Goal: Transaction & Acquisition: Purchase product/service

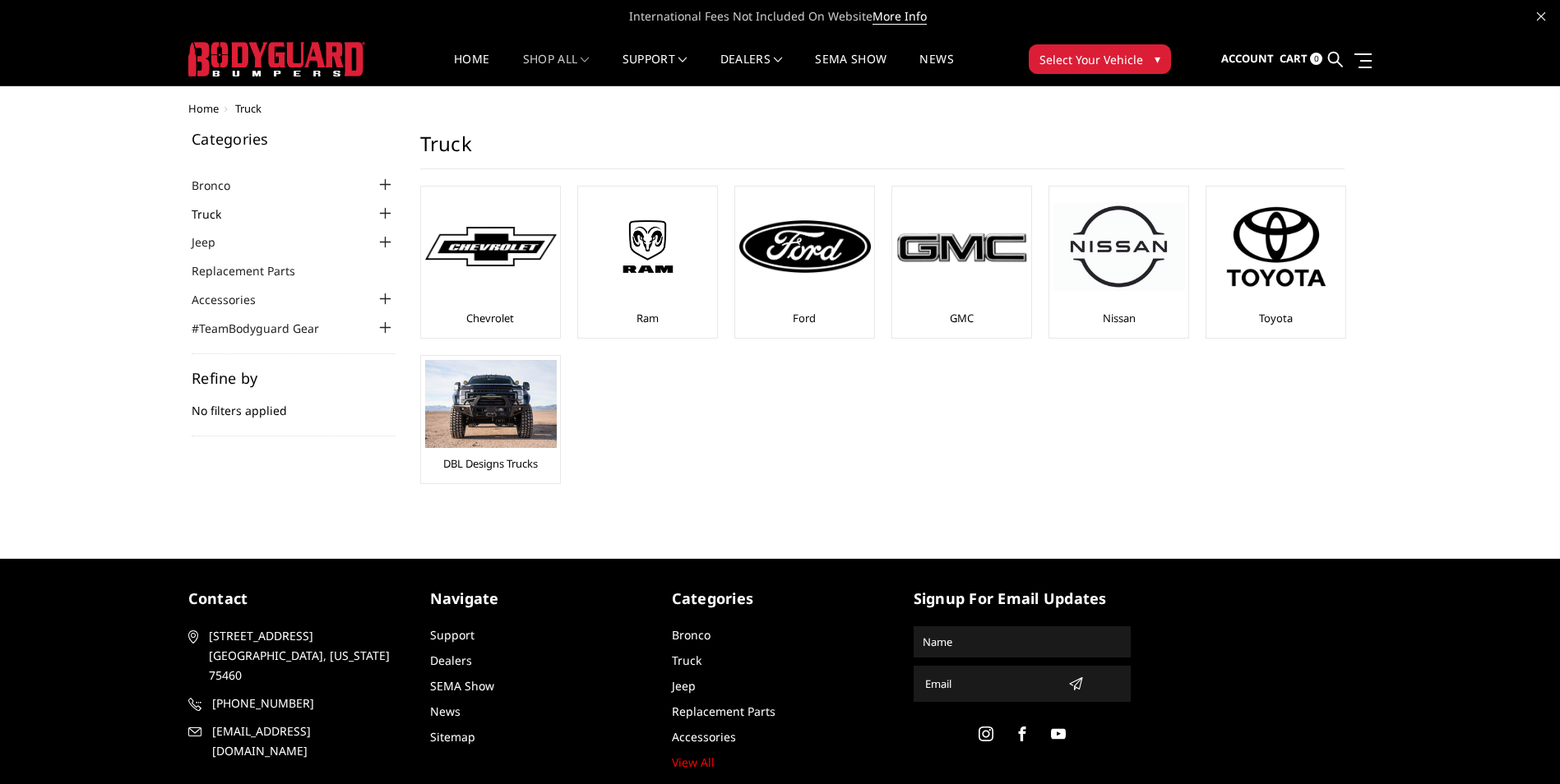
click at [210, 215] on link "Truck" at bounding box center [216, 214] width 50 height 17
click at [656, 269] on img at bounding box center [648, 246] width 131 height 74
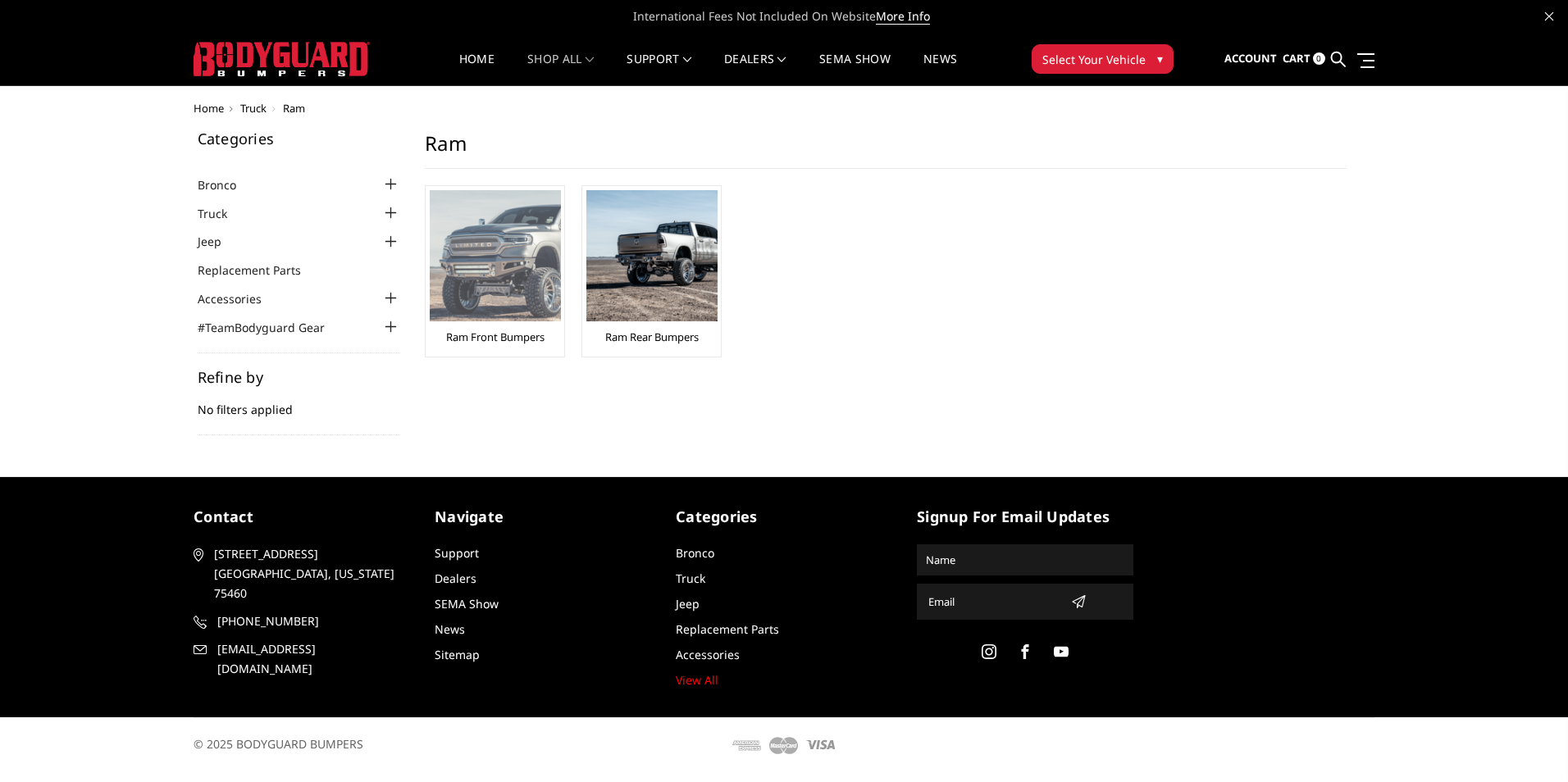
click at [487, 273] on img at bounding box center [495, 255] width 131 height 131
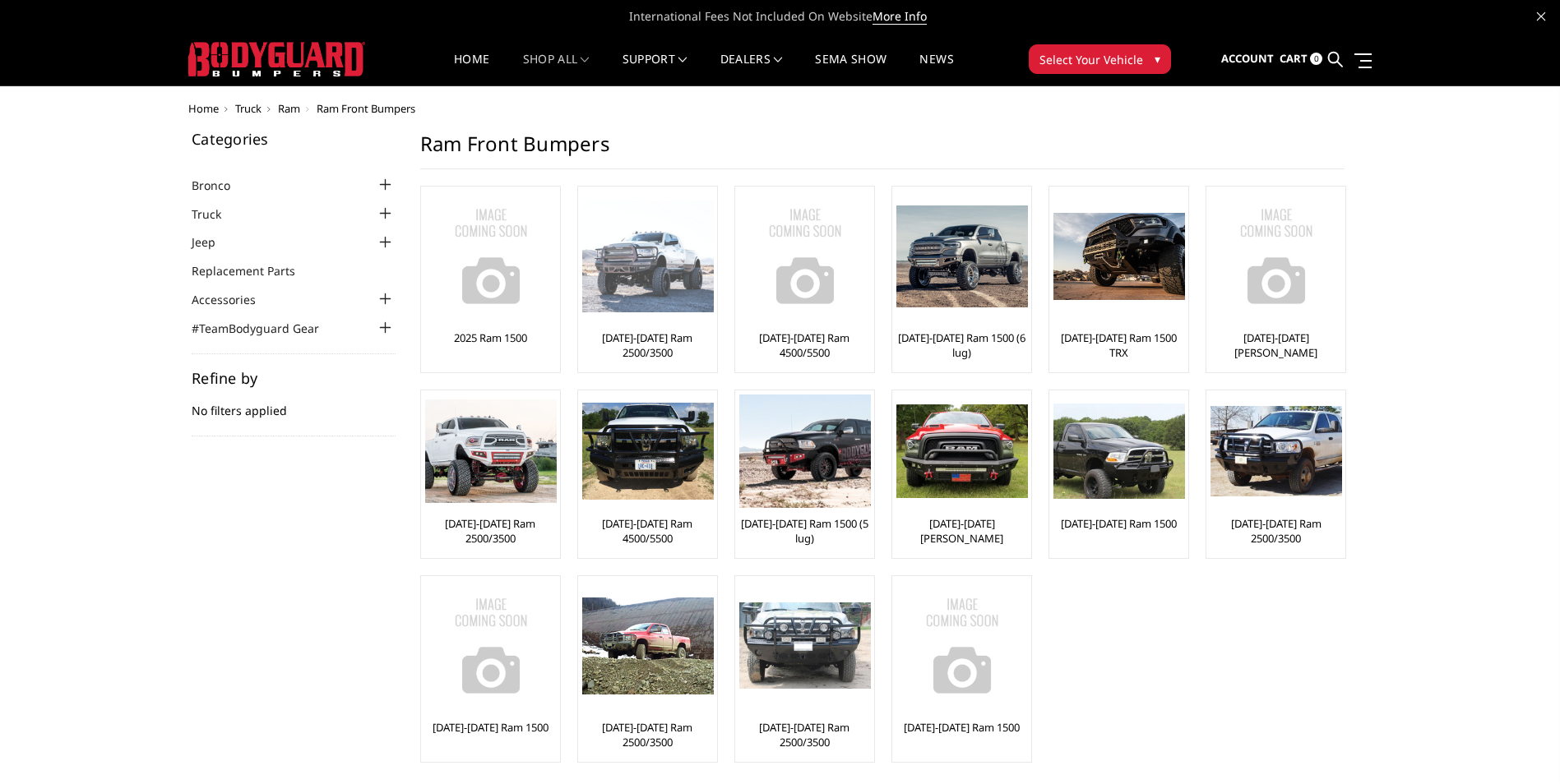
click at [644, 328] on div "[DATE]-[DATE] Ram 2500/3500" at bounding box center [647, 279] width 130 height 178
click at [647, 341] on link "[DATE]-[DATE] Ram 2500/3500" at bounding box center [647, 345] width 130 height 30
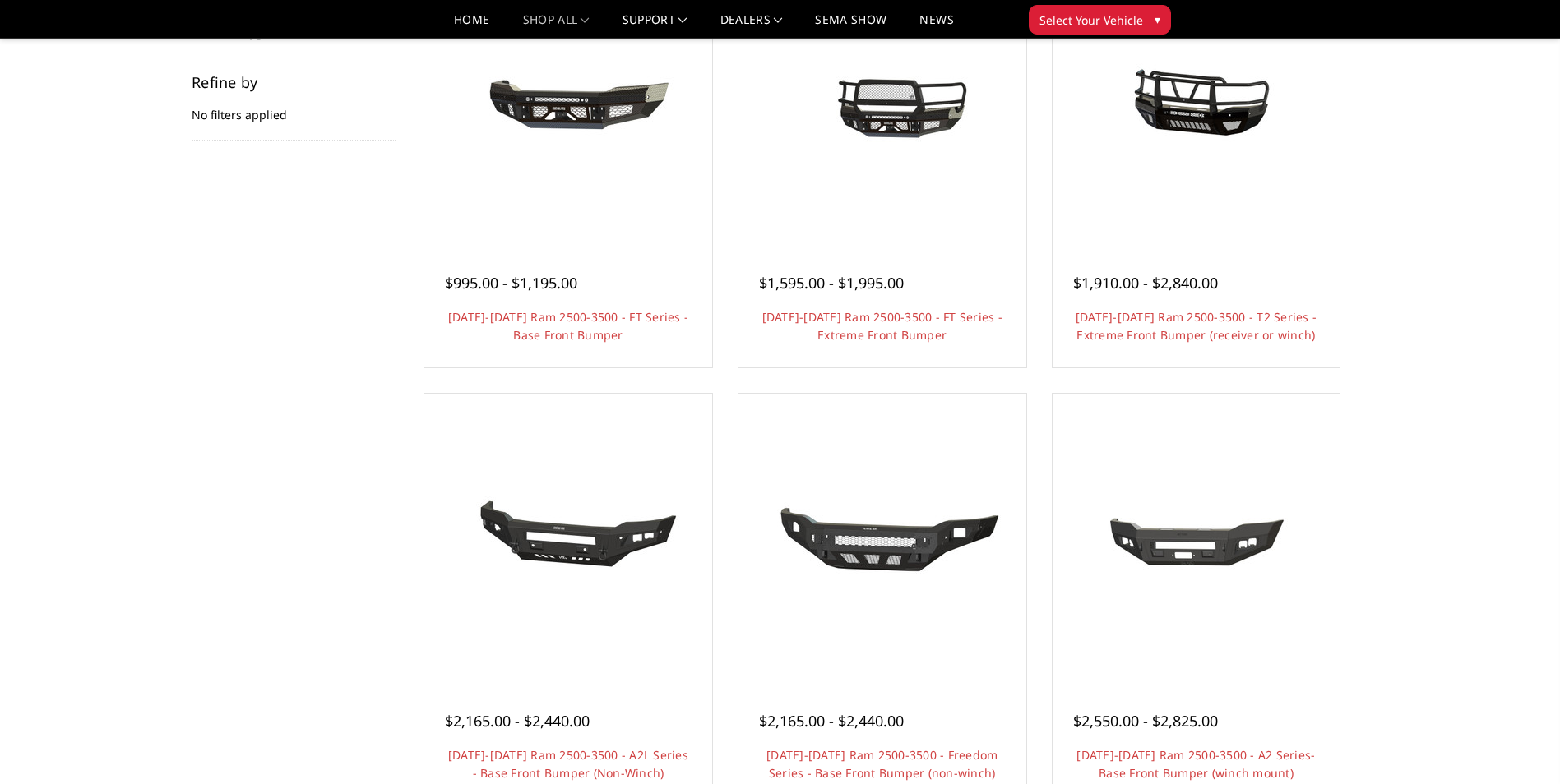
scroll to position [246, 0]
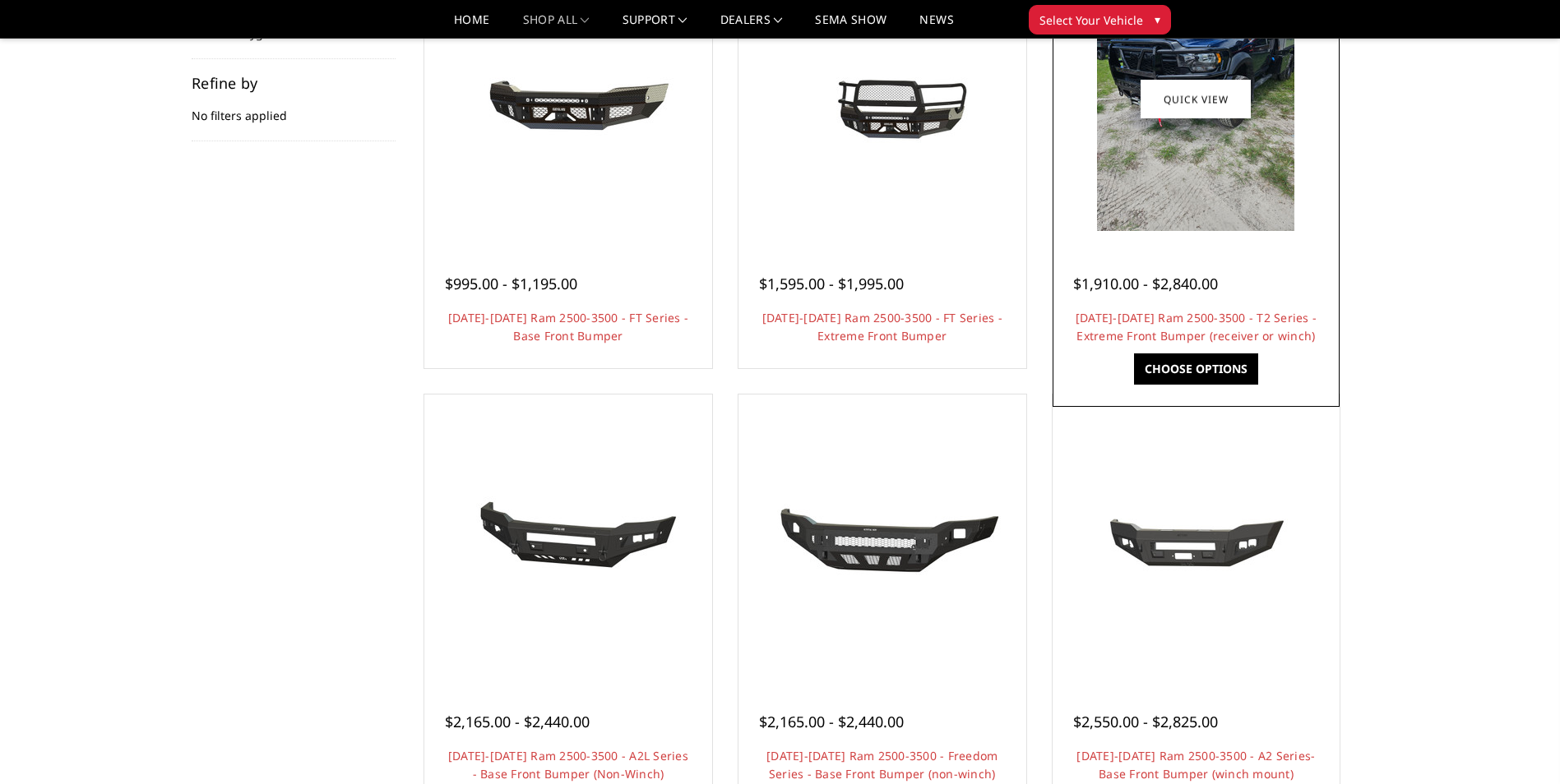
click at [1191, 168] on img at bounding box center [1196, 99] width 197 height 263
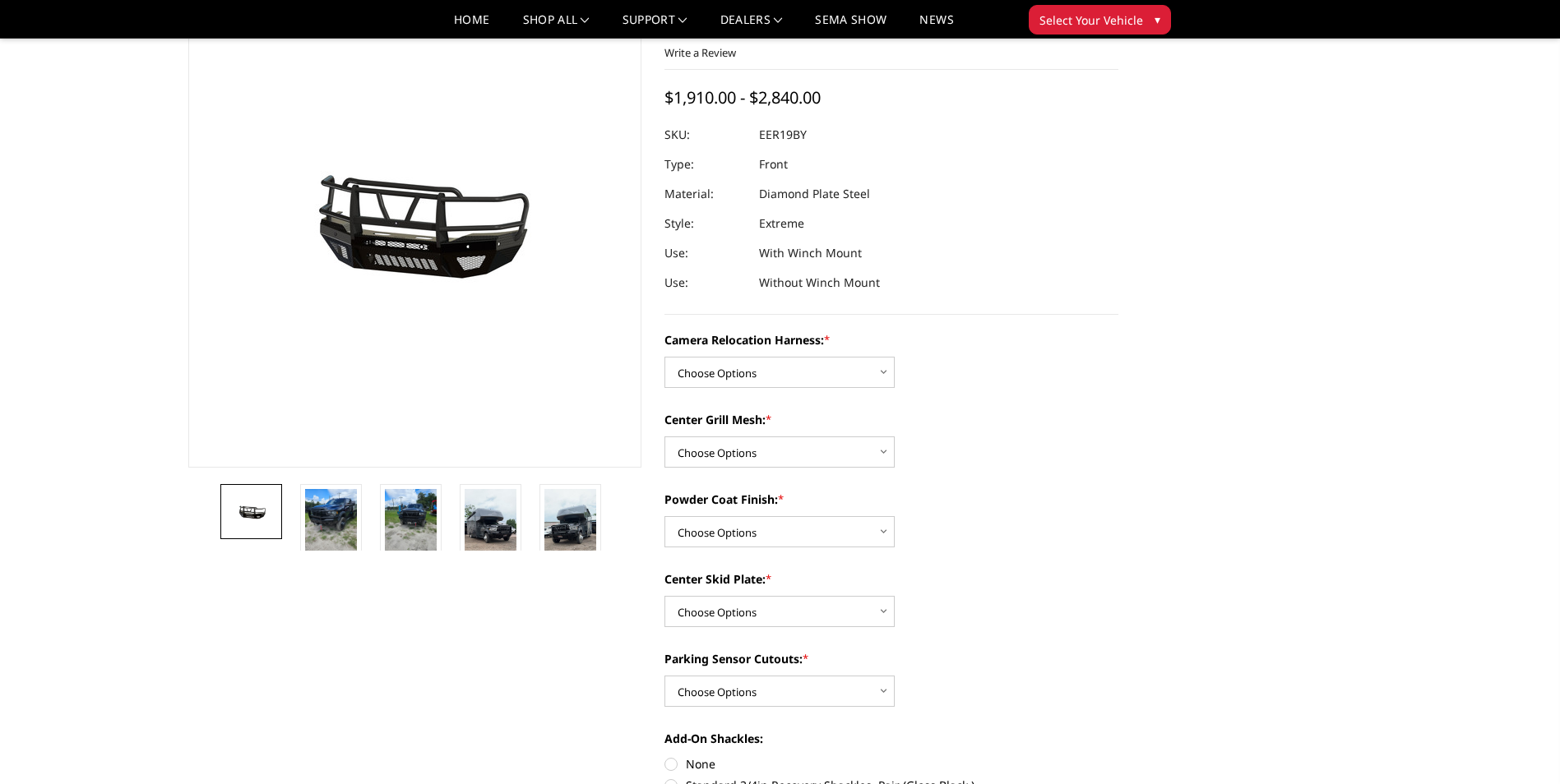
scroll to position [82, 0]
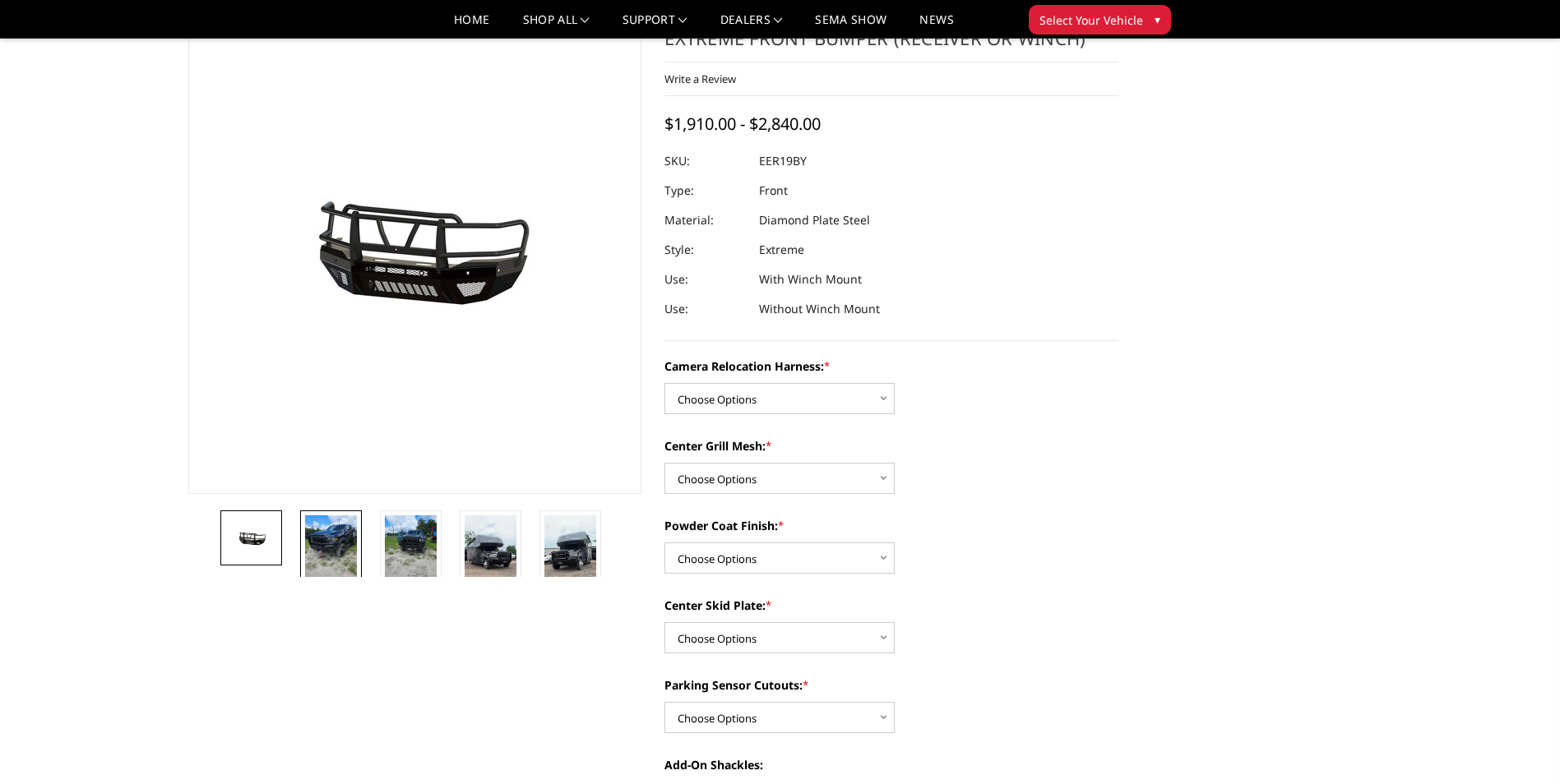
click at [336, 563] on img at bounding box center [331, 550] width 52 height 70
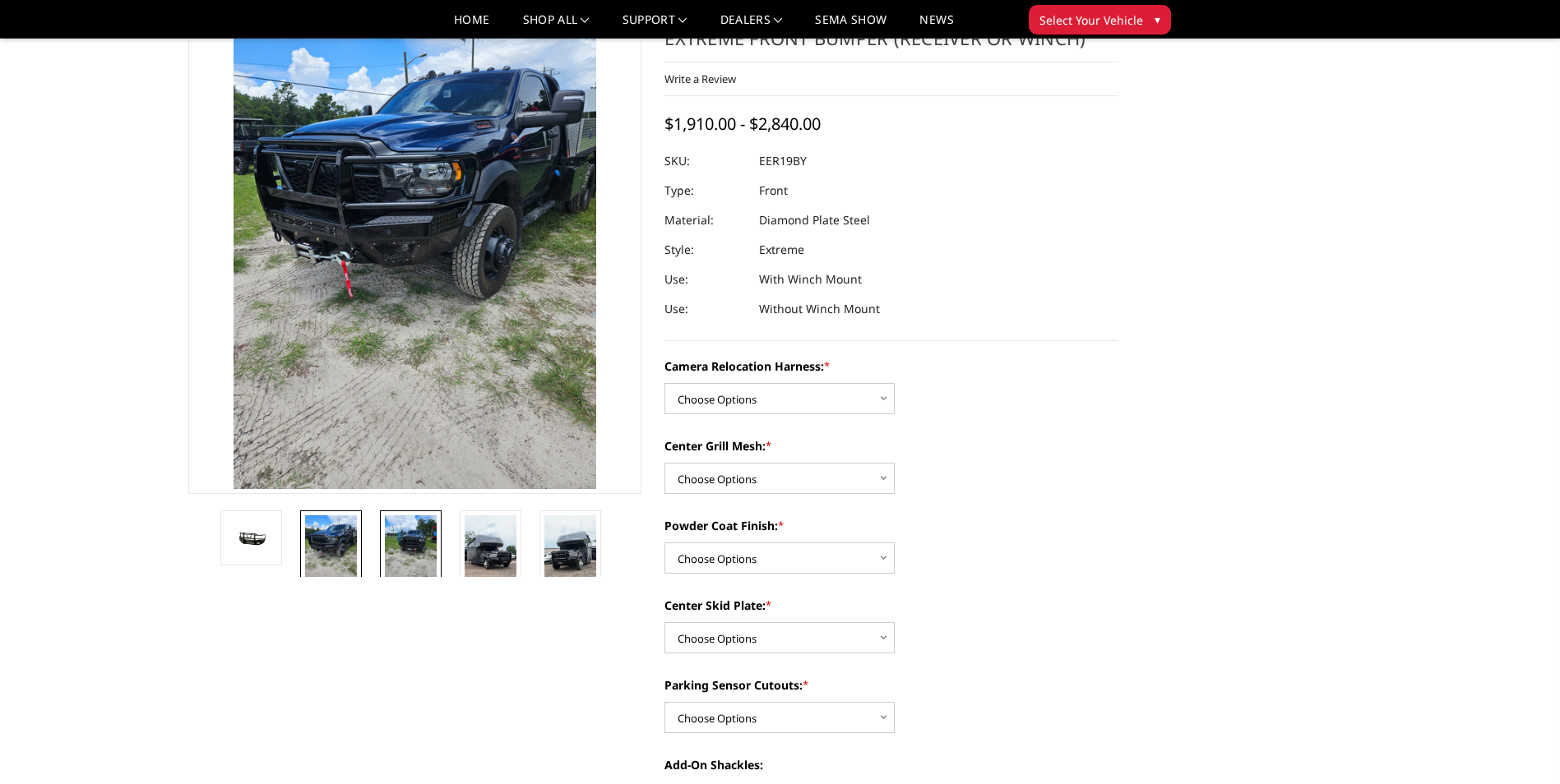
click at [411, 547] on img at bounding box center [411, 550] width 52 height 70
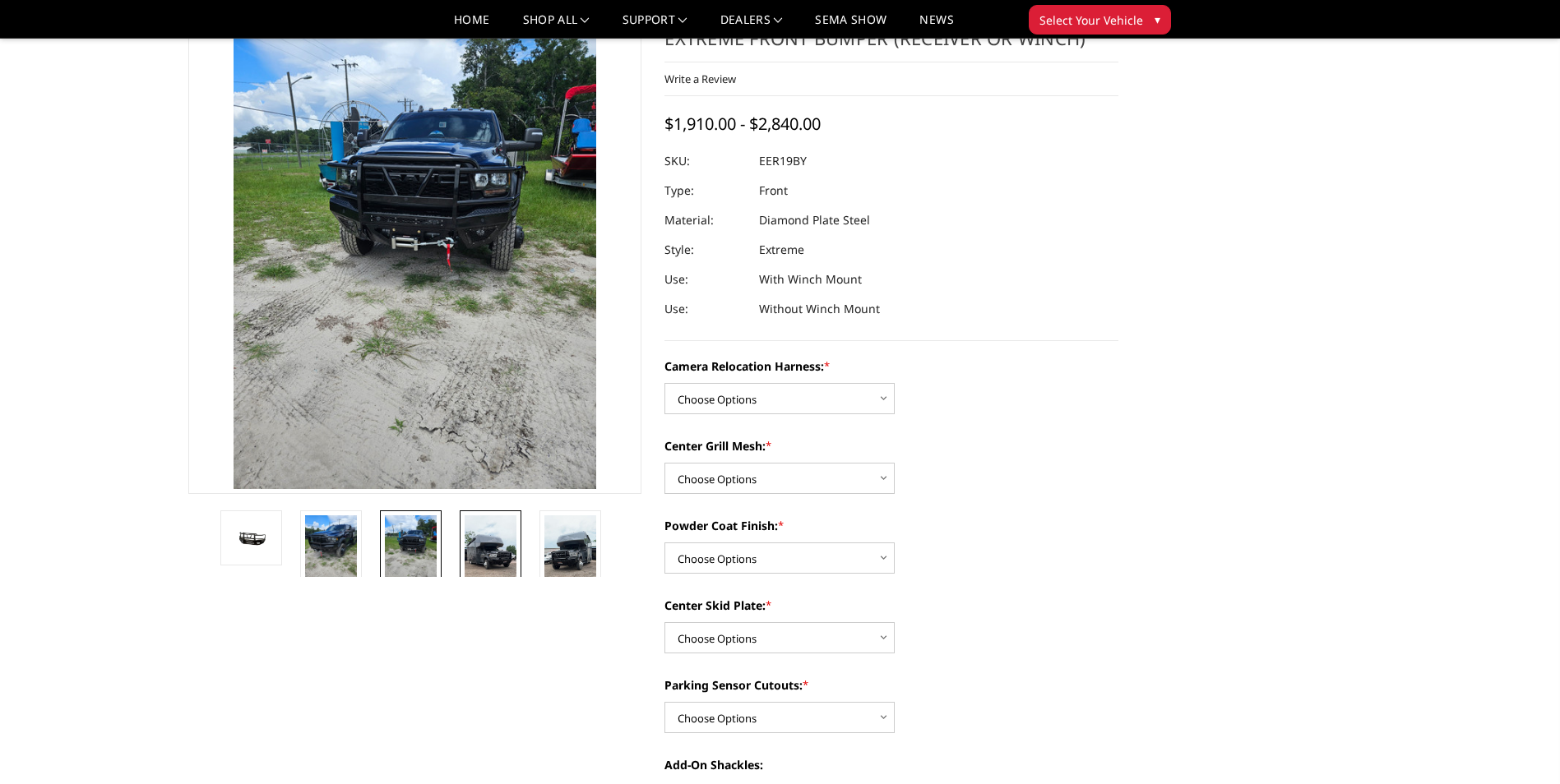
click at [500, 555] on img at bounding box center [491, 561] width 52 height 92
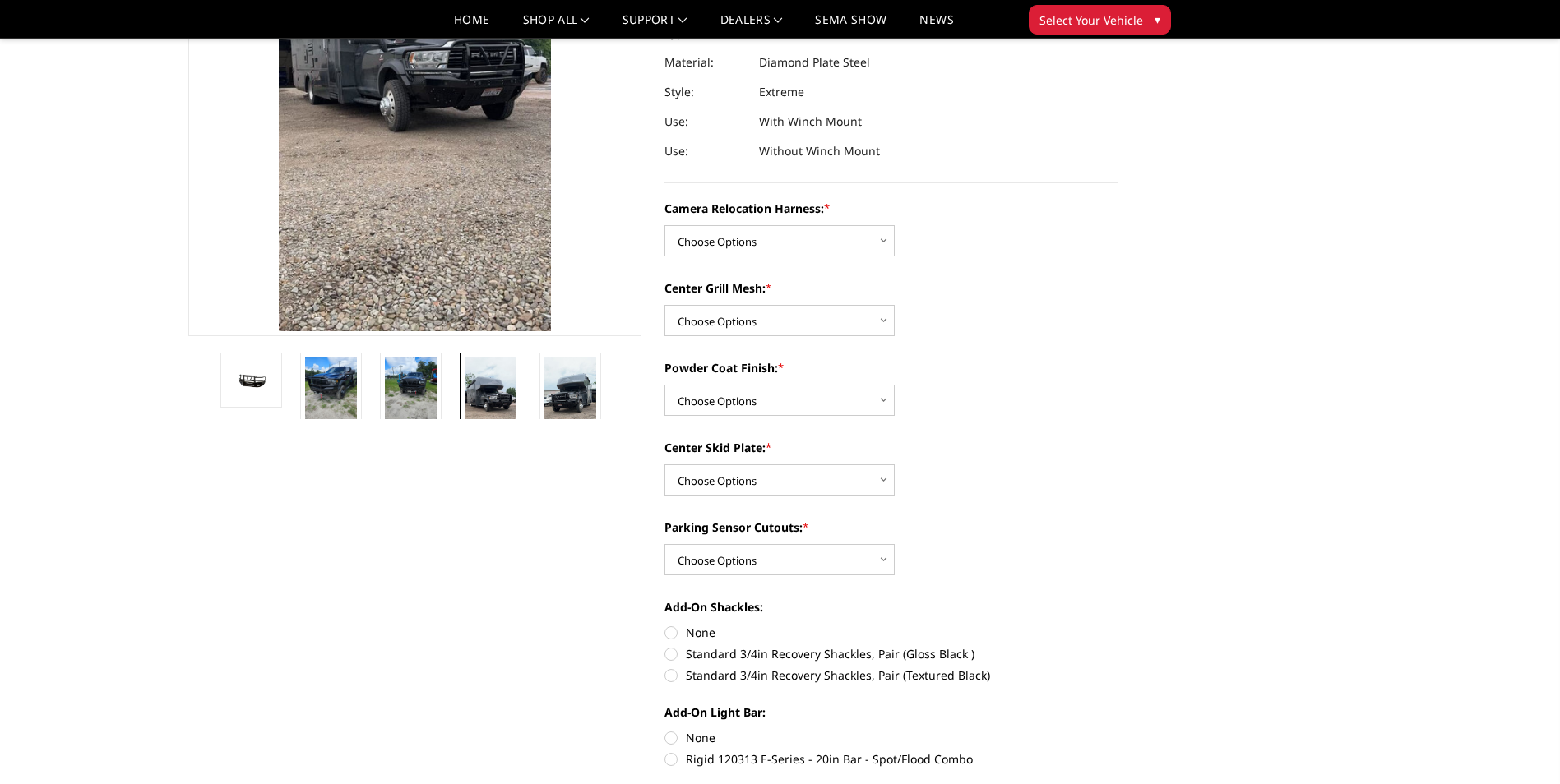
scroll to position [246, 0]
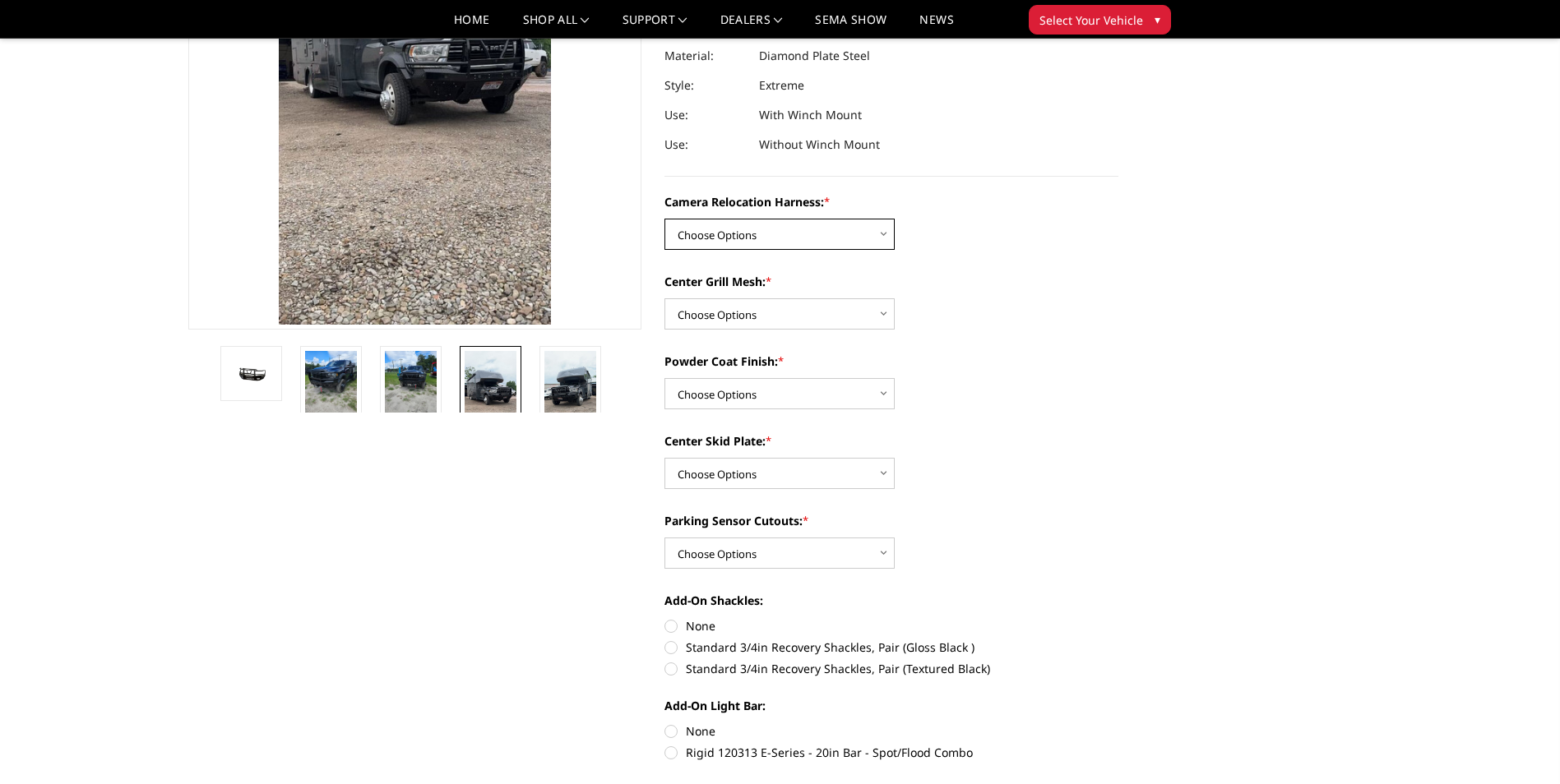
click at [880, 230] on select "Choose Options Without camera harness With camera harness" at bounding box center [780, 234] width 230 height 31
select select "3820"
click at [665, 218] on select "Choose Options Without camera harness With camera harness" at bounding box center [780, 234] width 230 height 31
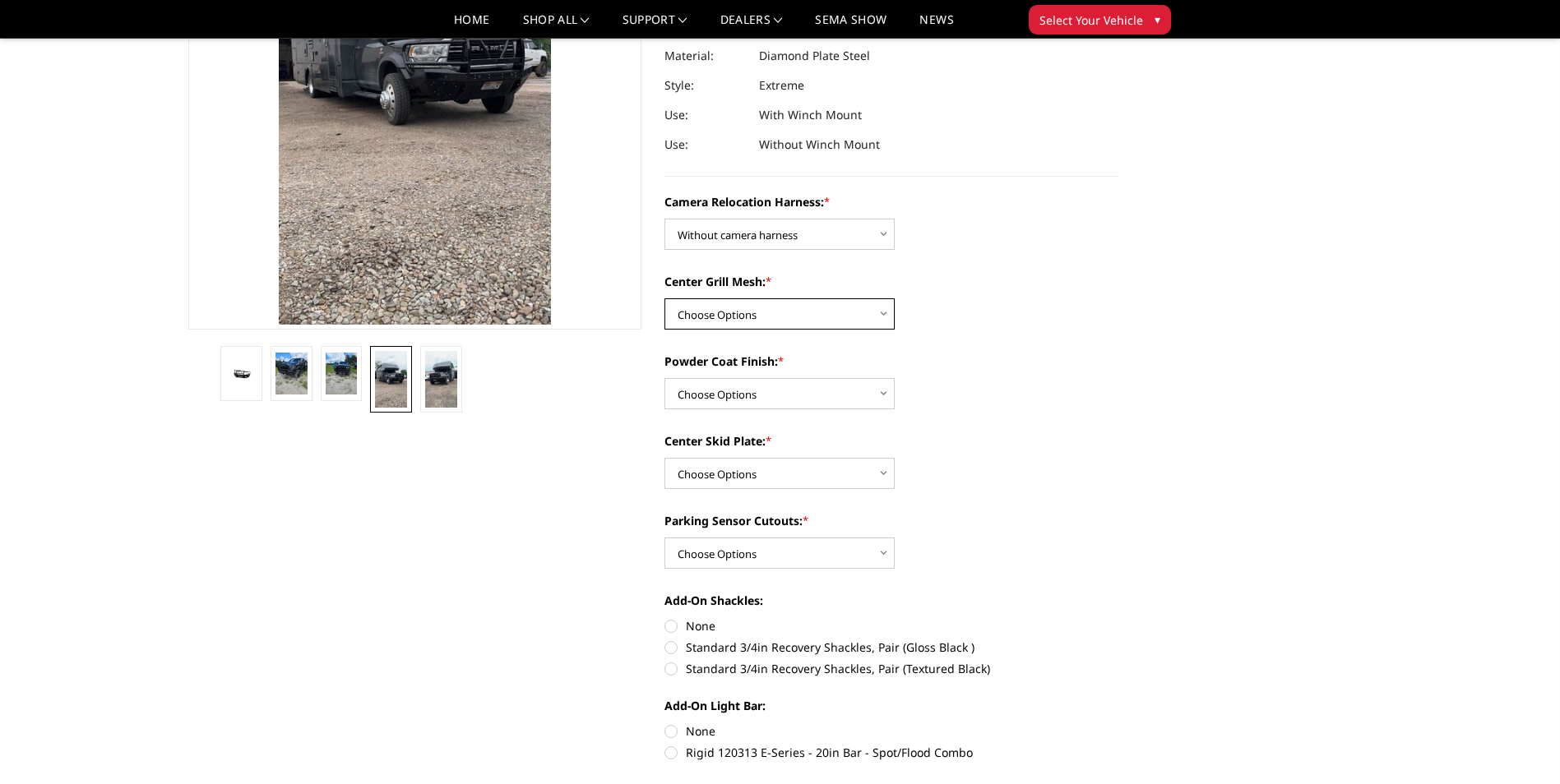
click at [878, 315] on select "Choose Options Without expanded metal With expanded metal" at bounding box center [780, 314] width 230 height 31
select select "3817"
click at [665, 298] on select "Choose Options Without expanded metal With expanded metal" at bounding box center [780, 314] width 230 height 31
click at [879, 397] on select "Choose Options Textured Black Powder Coat Gloss Black Powder Coat Bare Metal" at bounding box center [780, 394] width 230 height 31
select select "3816"
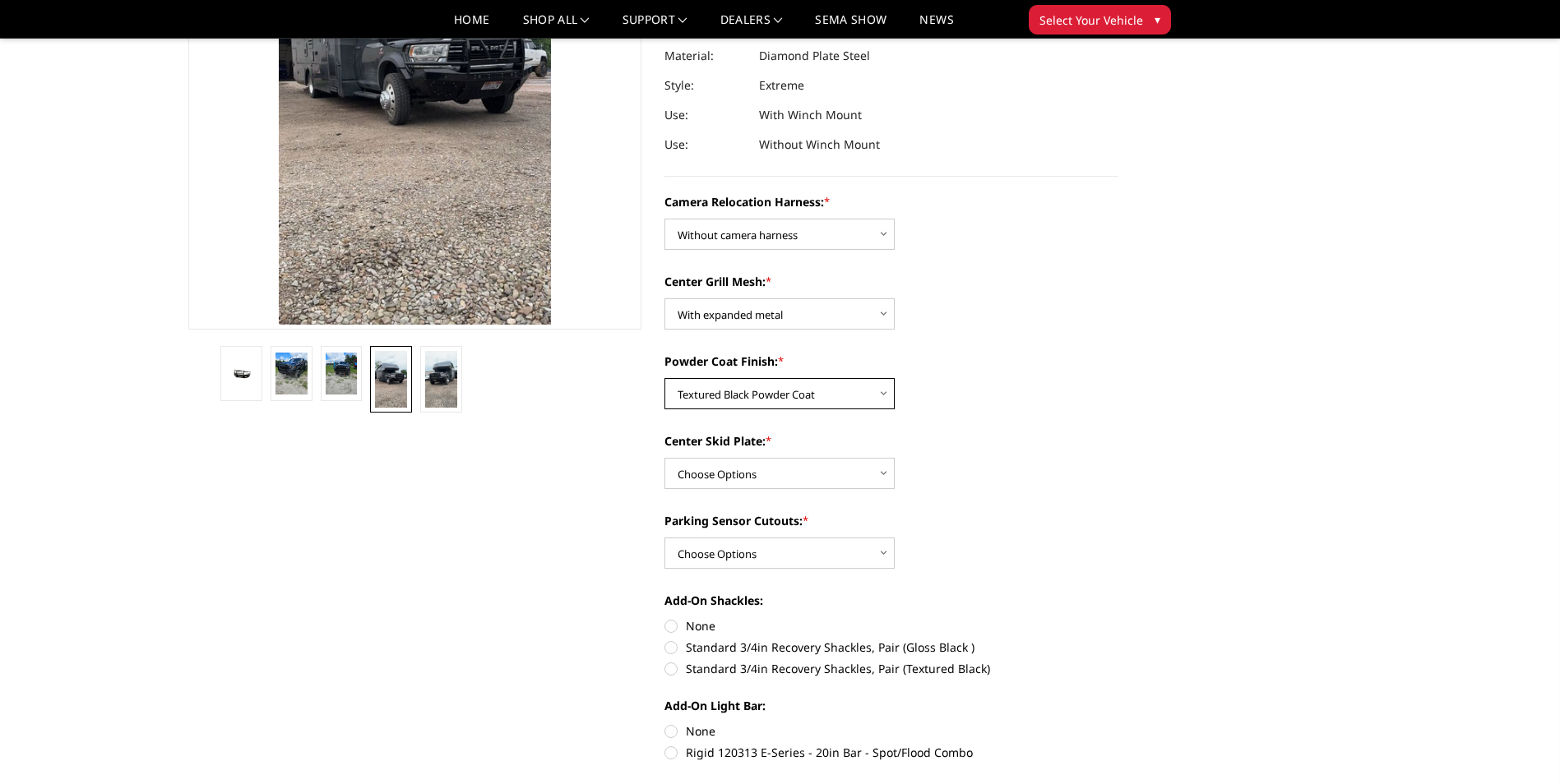
click at [665, 378] on select "Choose Options Textured Black Powder Coat Gloss Black Powder Coat Bare Metal" at bounding box center [780, 394] width 230 height 31
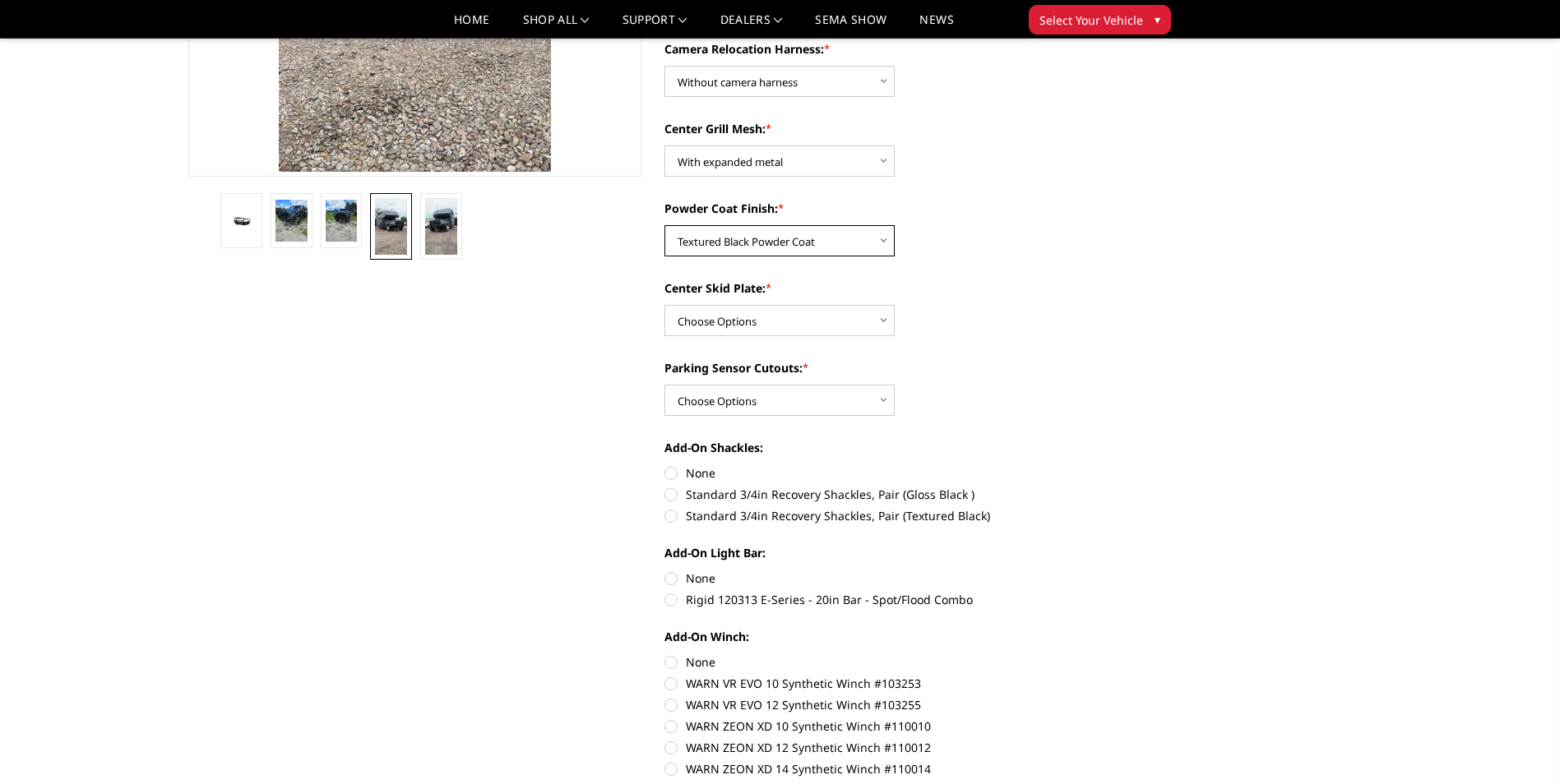
scroll to position [411, 0]
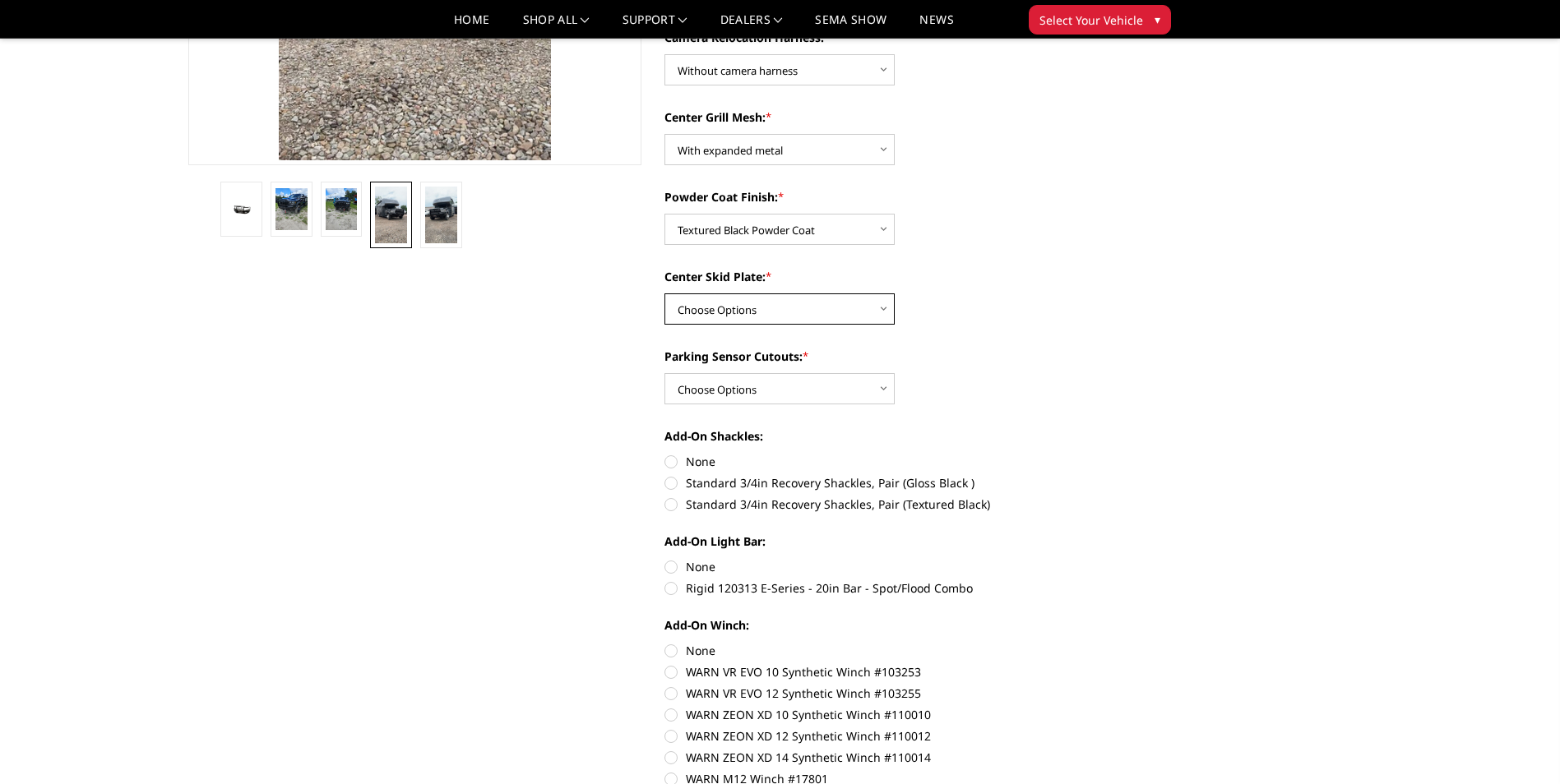
click at [876, 316] on select "Choose Options Winch Mount Skid Plate Standard Skid Plate (included) 2" Receive…" at bounding box center [780, 309] width 230 height 31
select select "3811"
click at [665, 294] on select "Choose Options Winch Mount Skid Plate Standard Skid Plate (included) 2" Receive…" at bounding box center [780, 309] width 230 height 31
click at [882, 389] on select "Choose Options Yes - With Parking Sensor Cutouts" at bounding box center [780, 388] width 230 height 31
select select "3810"
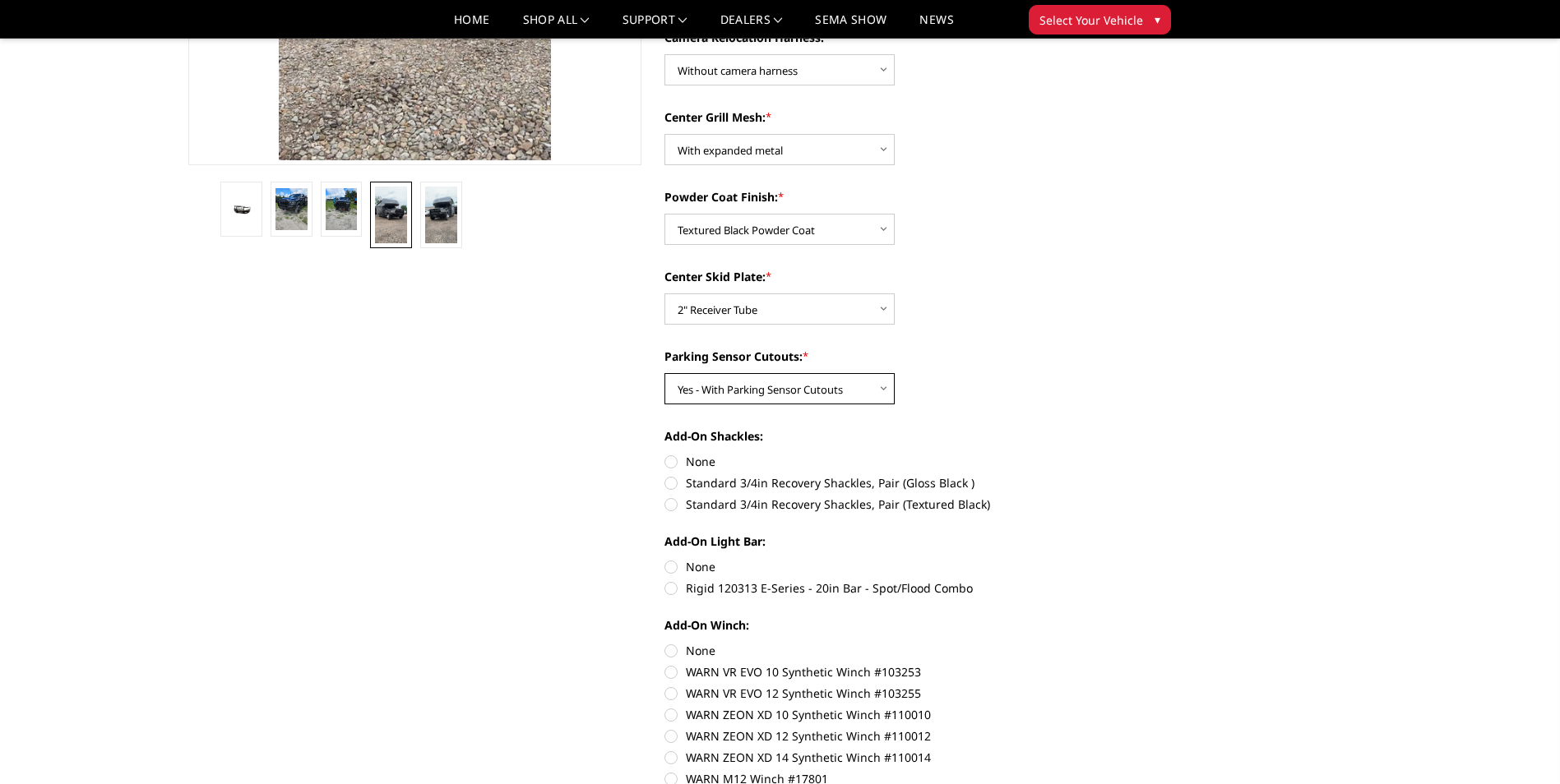
click at [665, 373] on select "Choose Options Yes - With Parking Sensor Cutouts" at bounding box center [780, 388] width 230 height 31
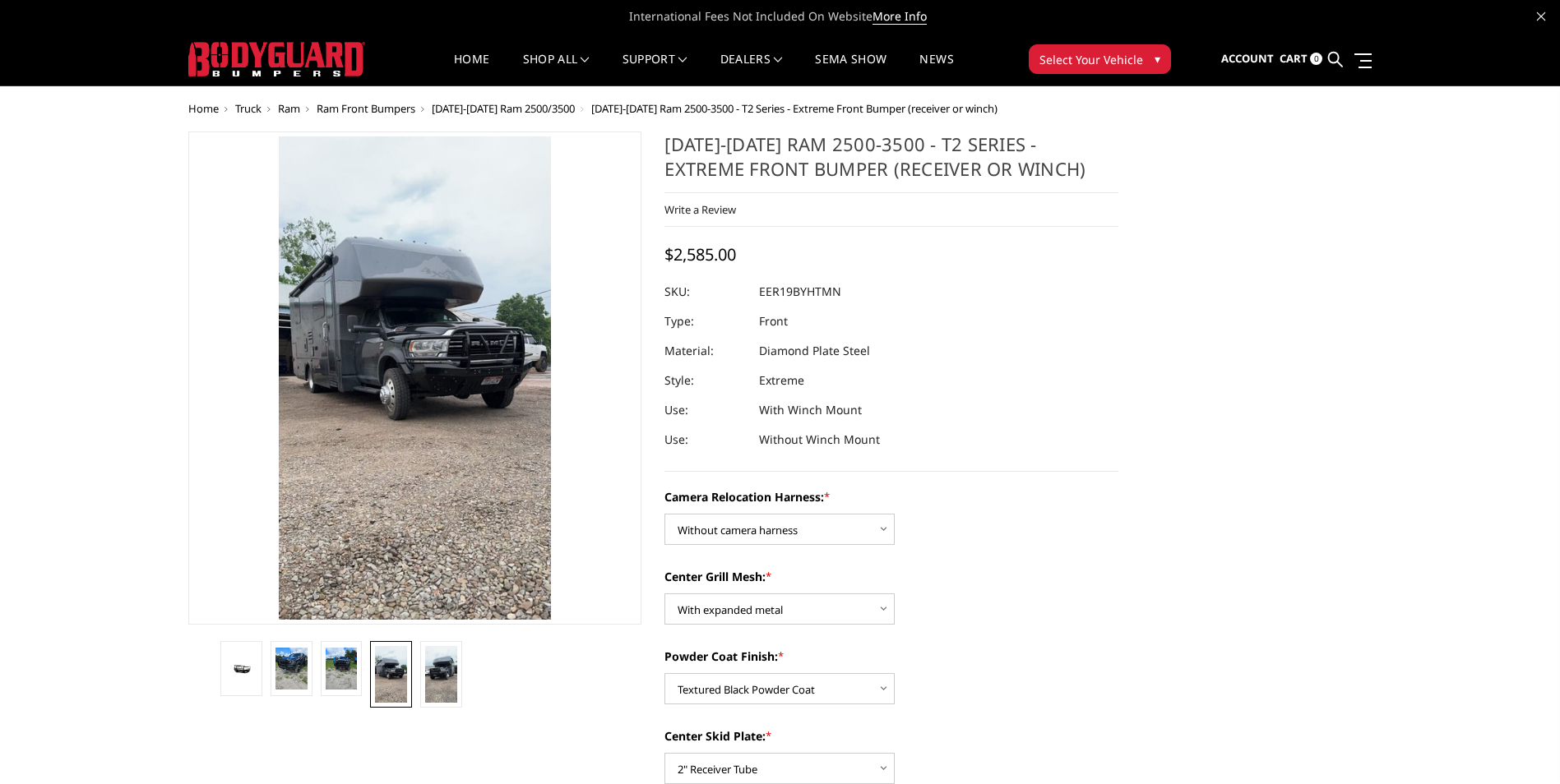
click at [496, 106] on span "[DATE]-[DATE] Ram 2500/3500" at bounding box center [503, 108] width 143 height 14
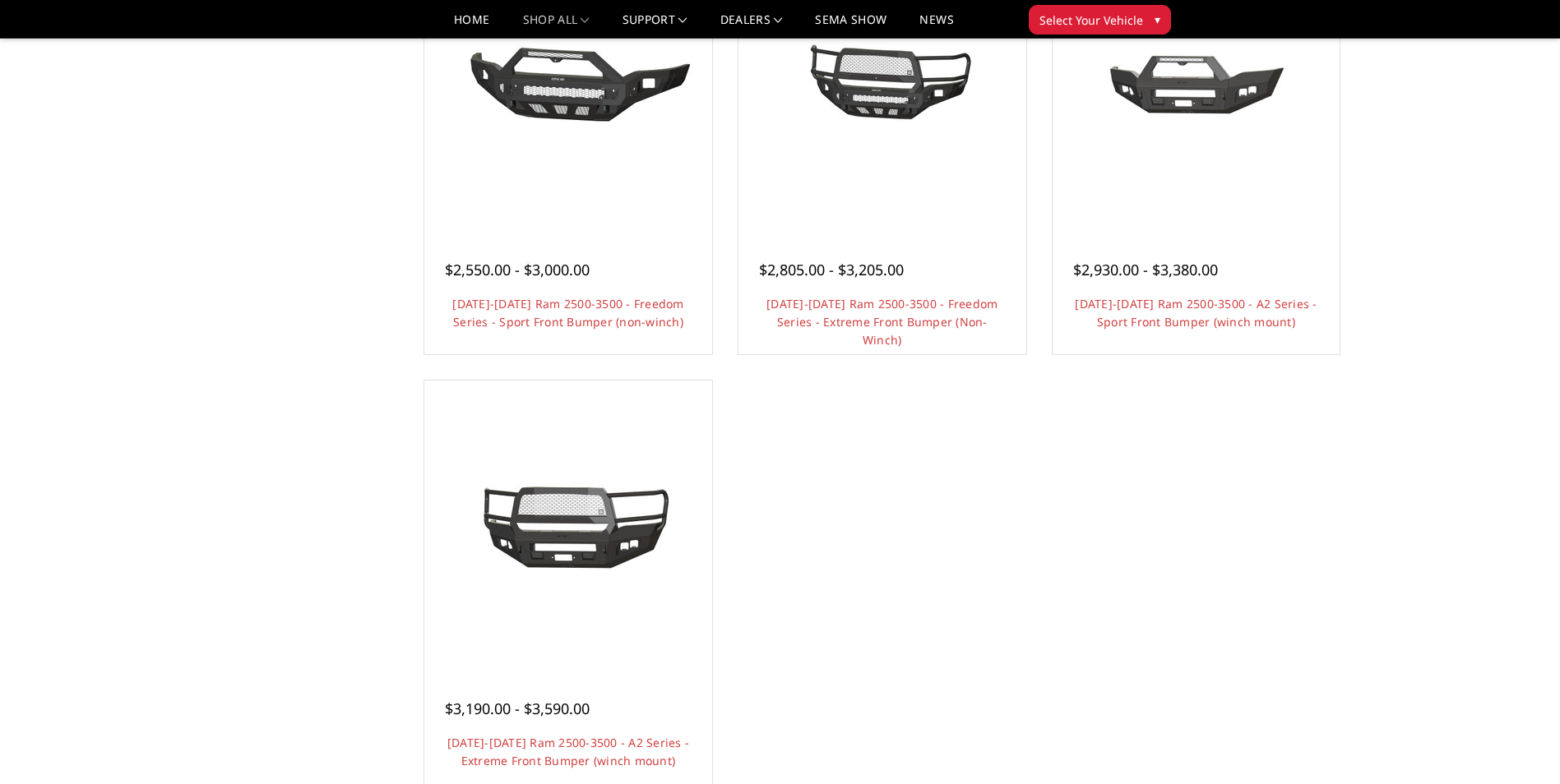
scroll to position [1151, 0]
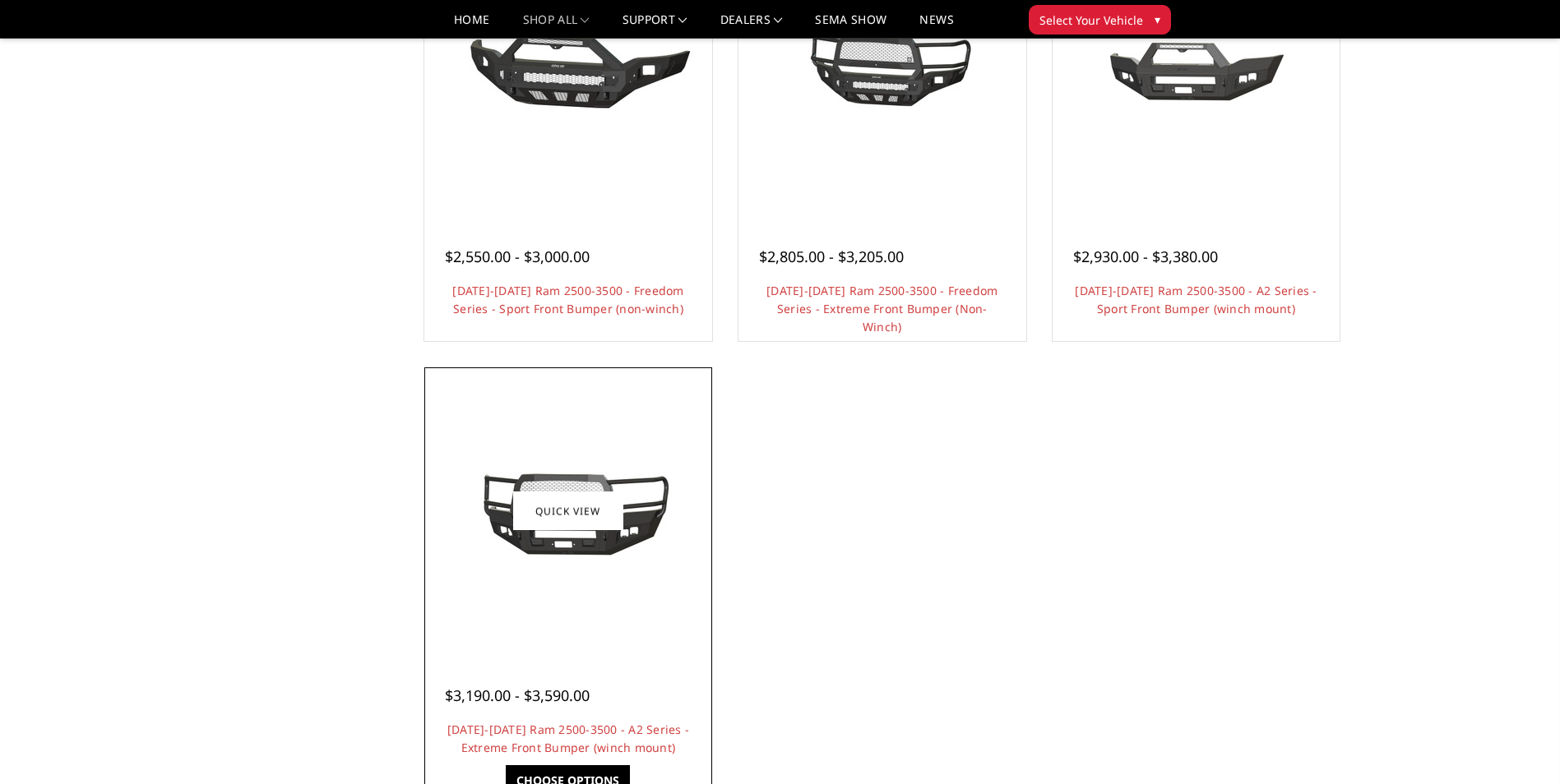
click at [580, 549] on img at bounding box center [568, 511] width 263 height 119
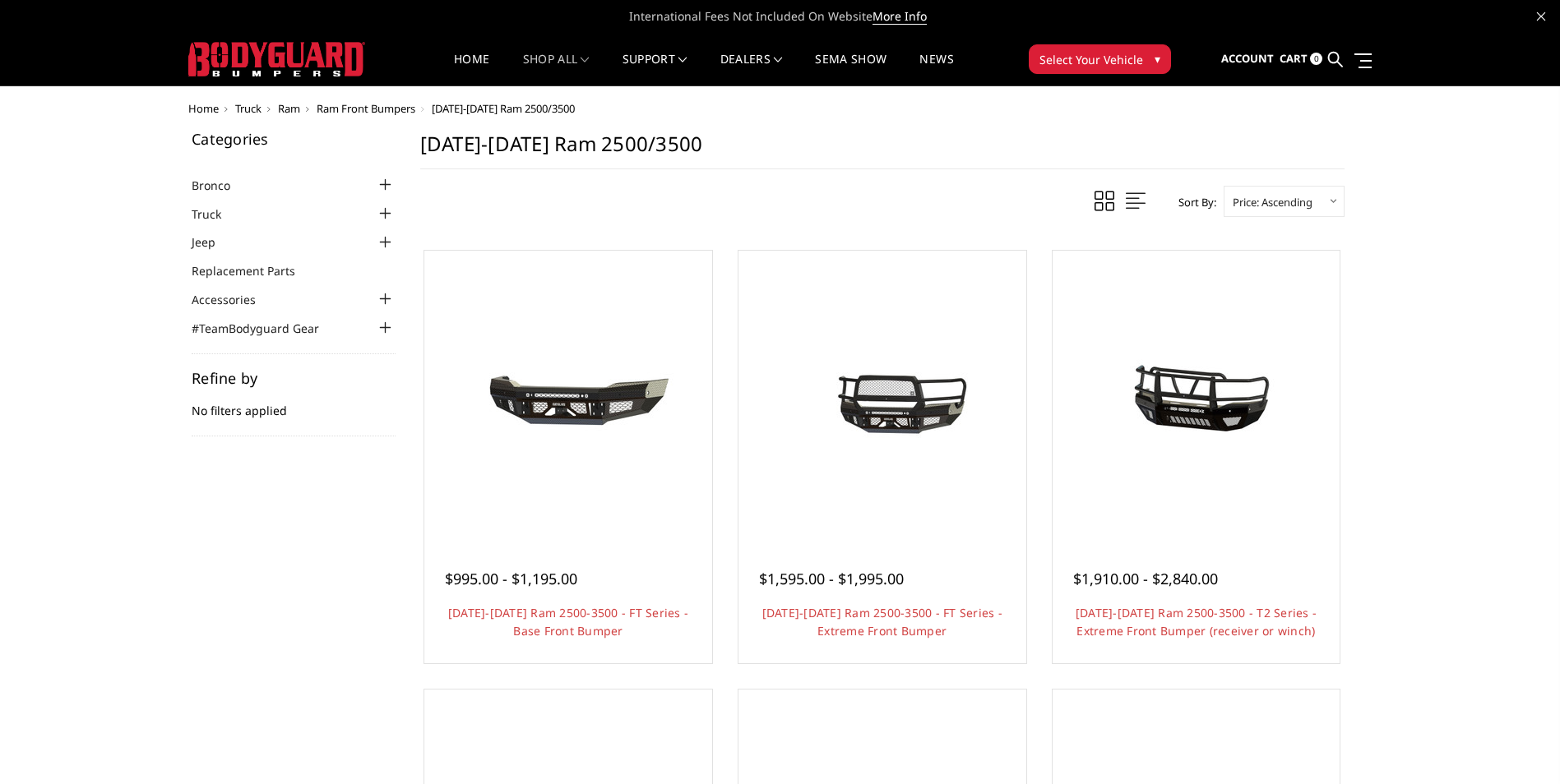
click at [291, 108] on span "Ram" at bounding box center [289, 108] width 22 height 14
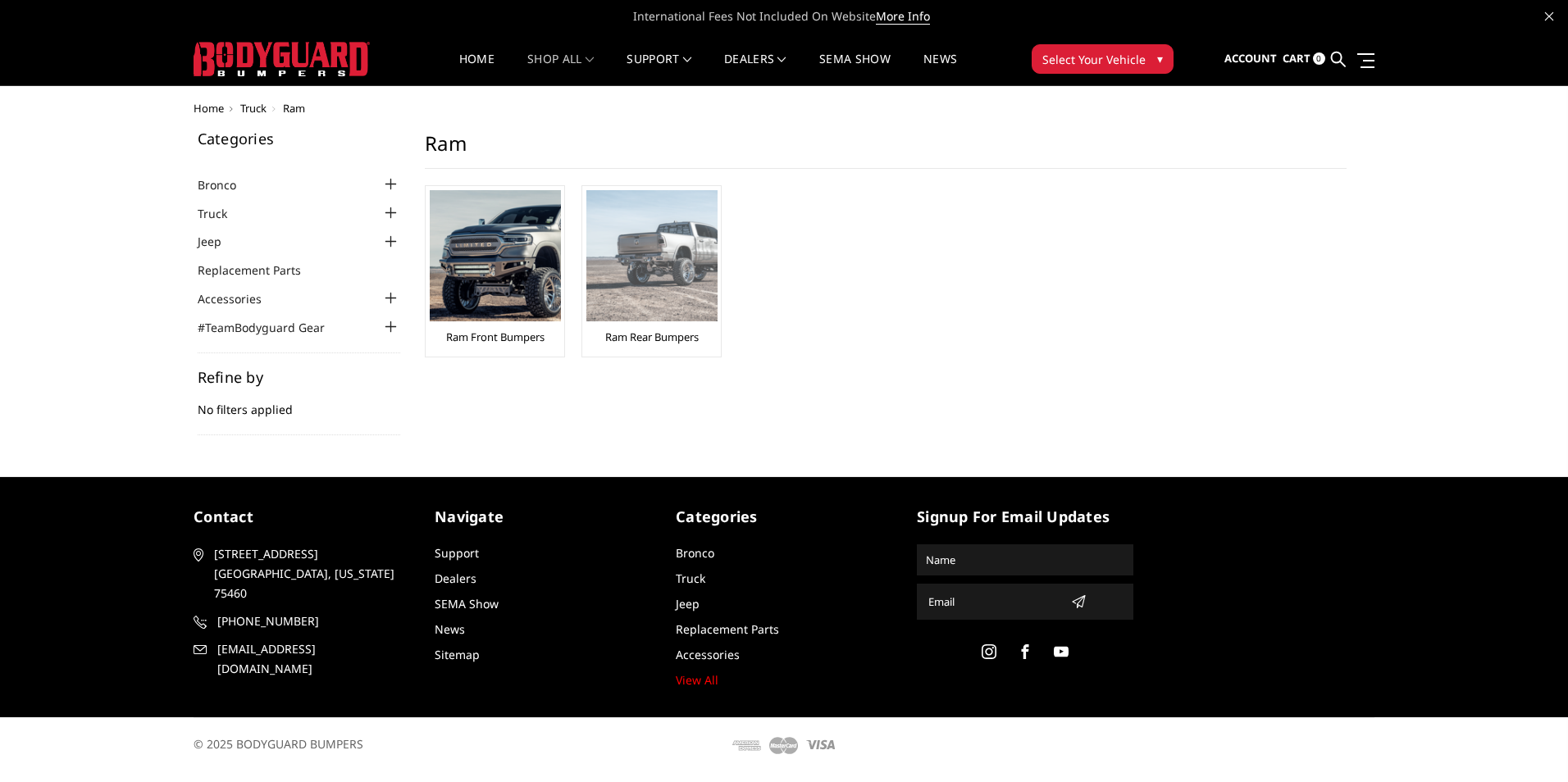
click at [686, 333] on link "Ram Rear Bumpers" at bounding box center [651, 336] width 93 height 14
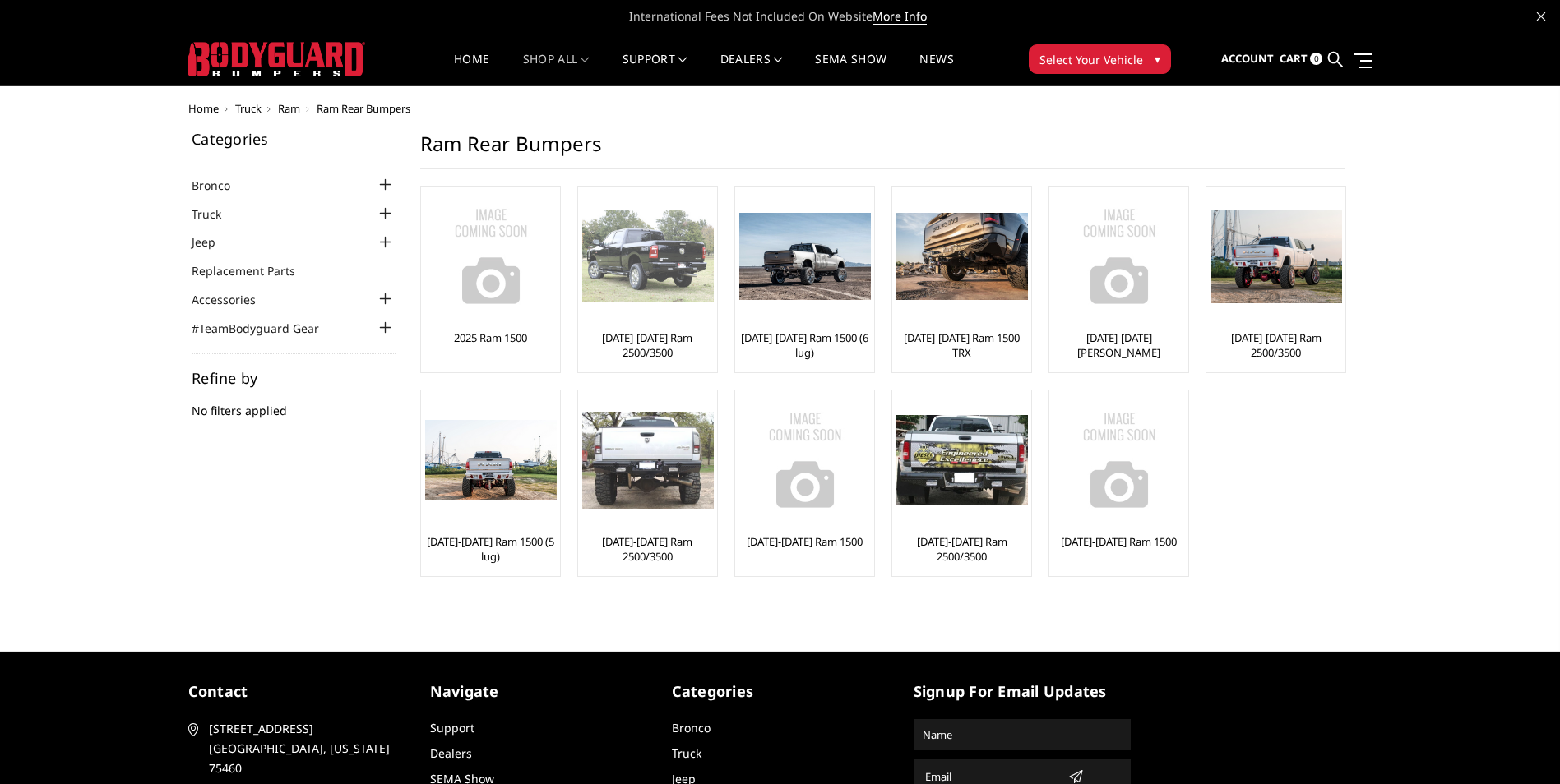
click at [638, 334] on link "[DATE]-[DATE] Ram 2500/3500" at bounding box center [647, 345] width 130 height 30
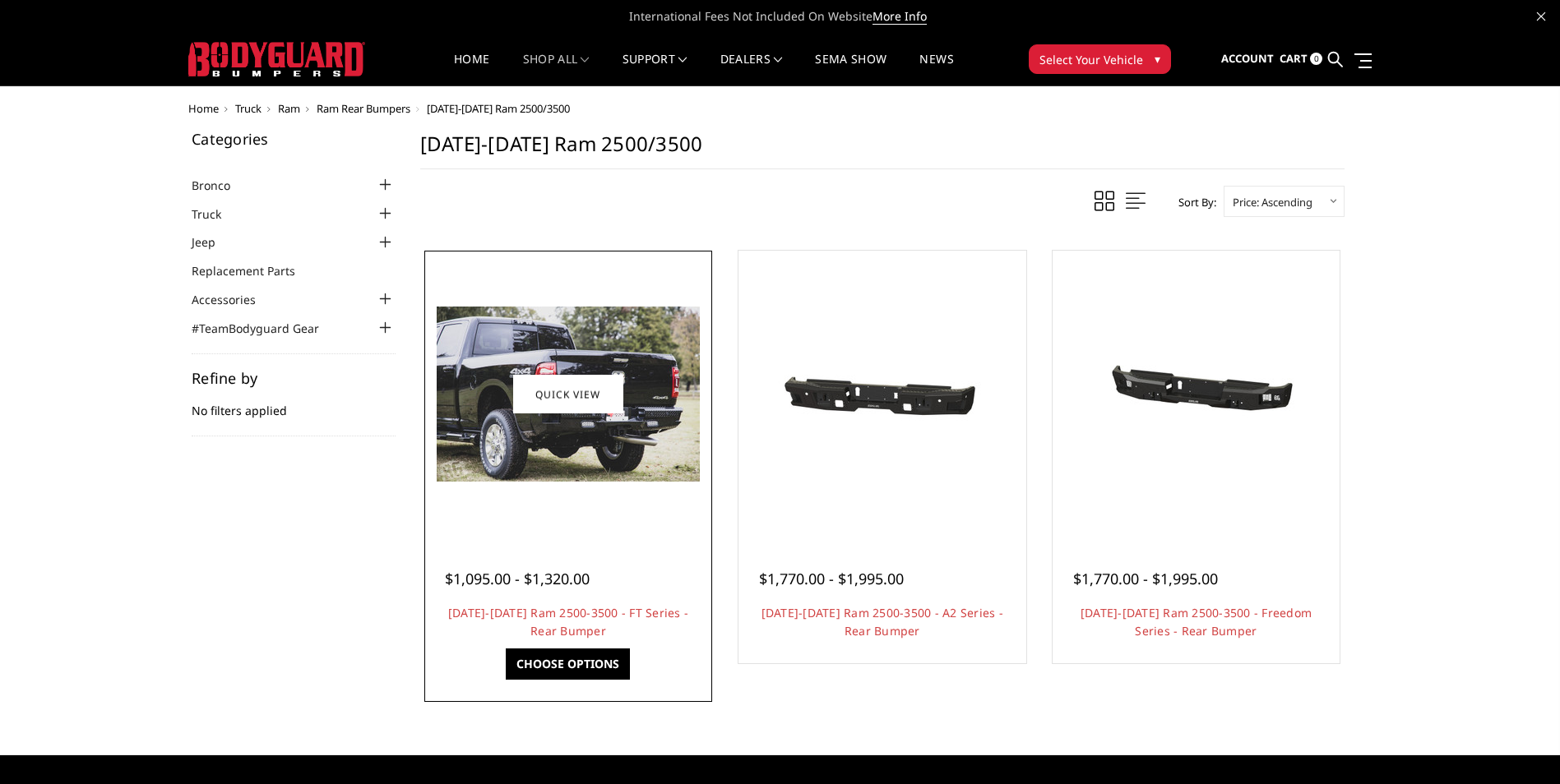
click at [641, 401] on img at bounding box center [568, 394] width 263 height 175
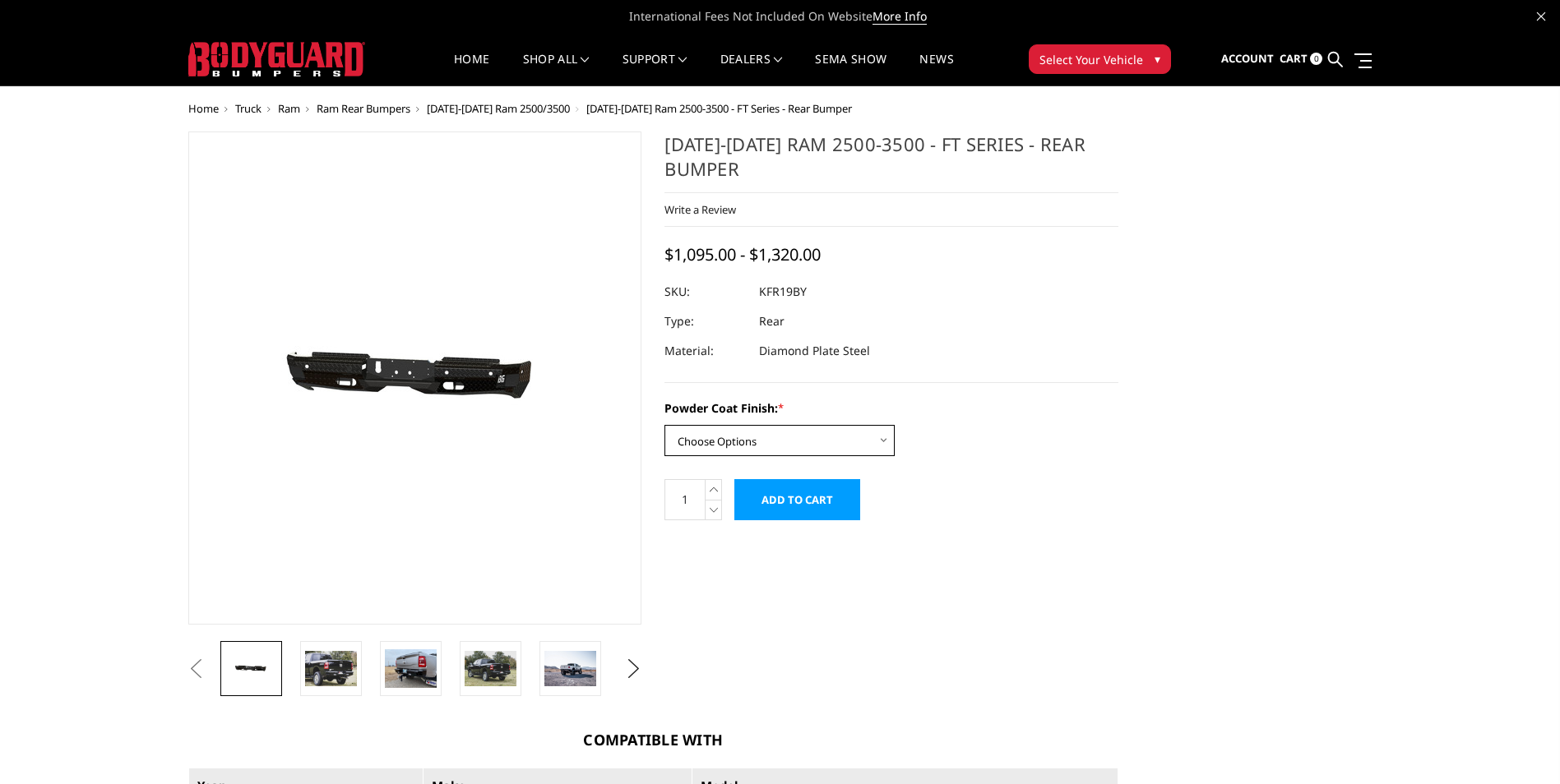
click at [890, 442] on select "Choose Options Bare Metal Gloss Black Powder Coat Textured Black Powder Coat" at bounding box center [780, 440] width 230 height 31
click at [327, 683] on img at bounding box center [331, 668] width 52 height 35
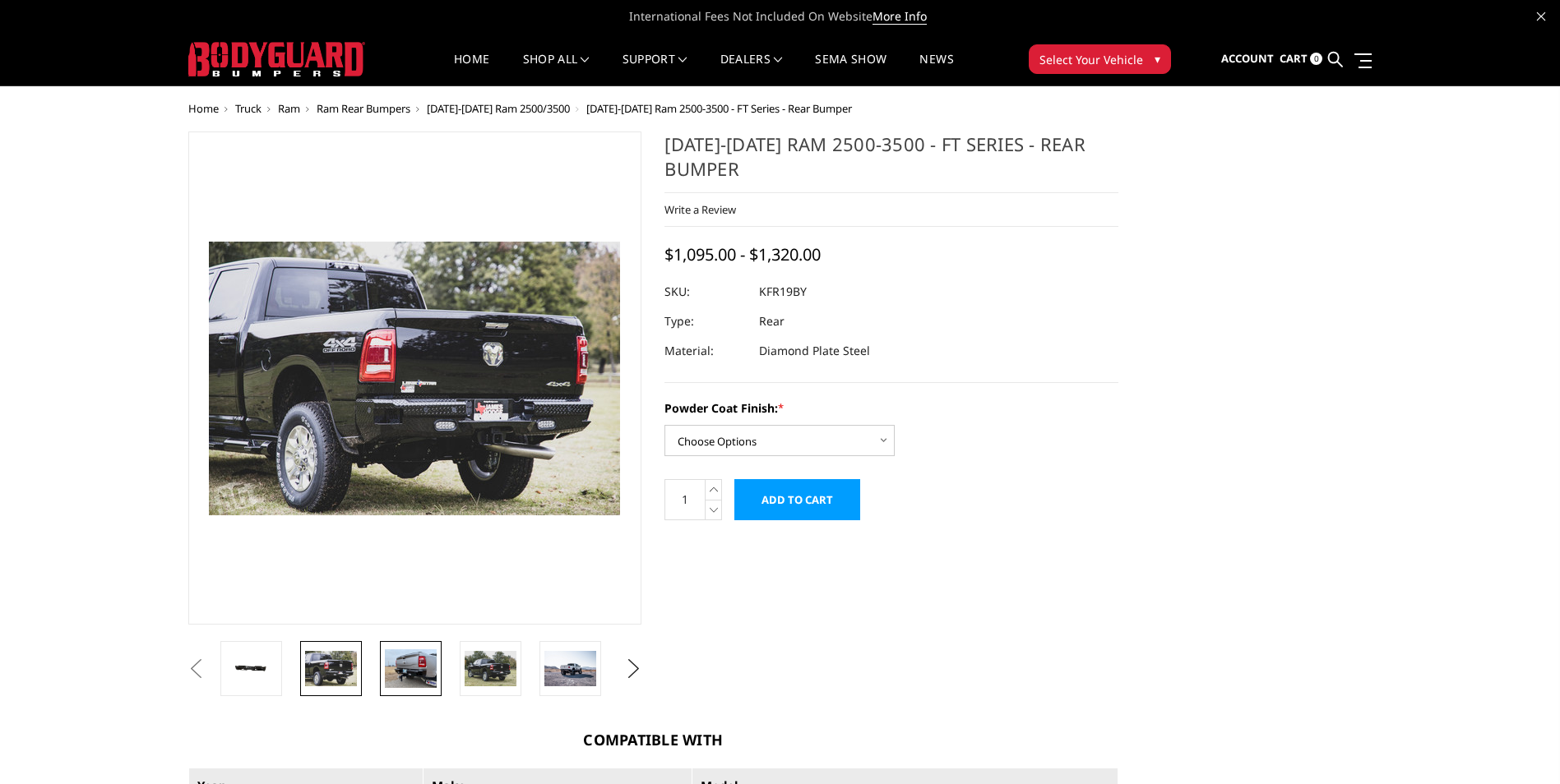
click at [410, 676] on img at bounding box center [411, 668] width 52 height 39
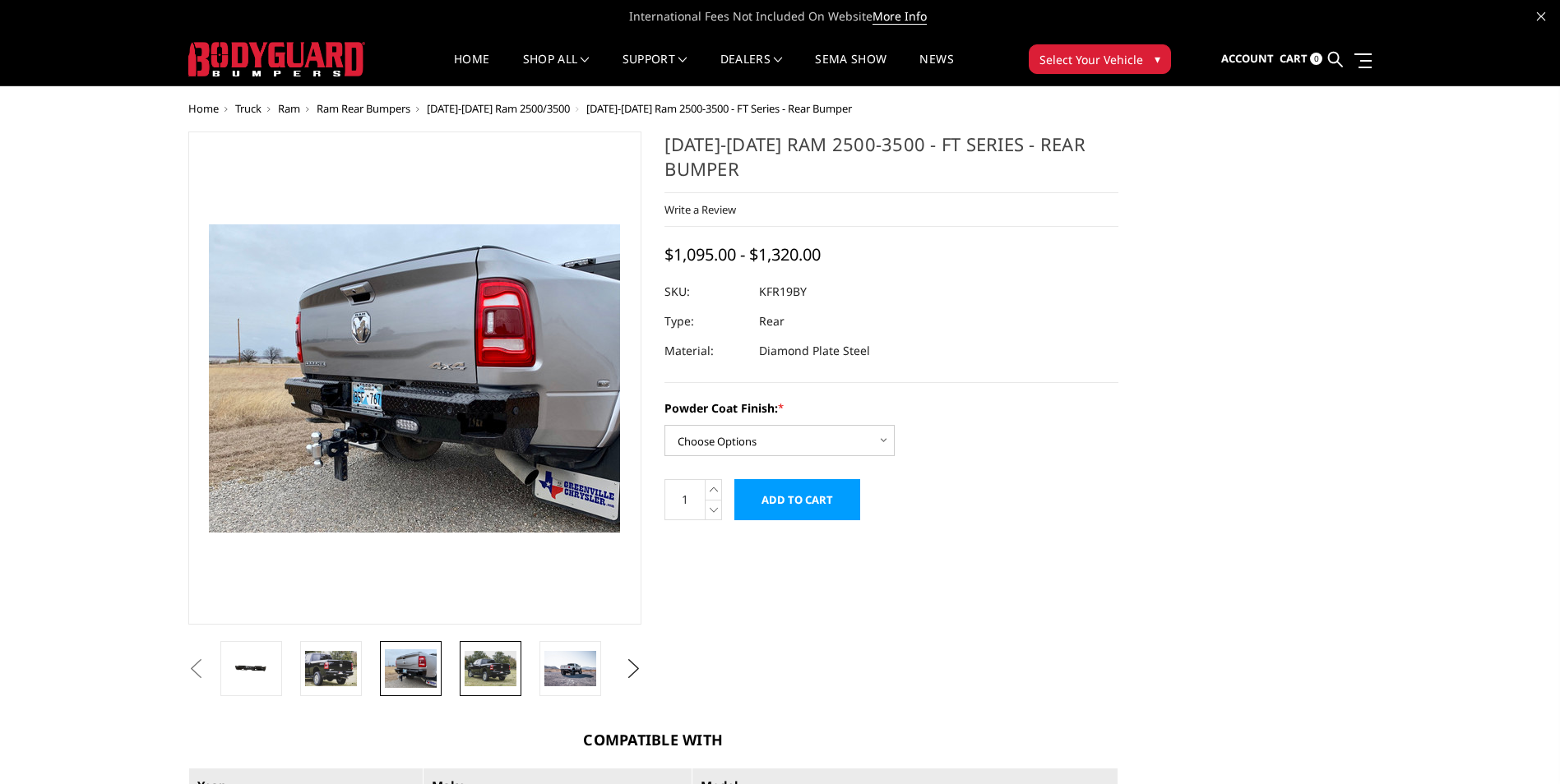
click at [488, 674] on img at bounding box center [491, 668] width 52 height 35
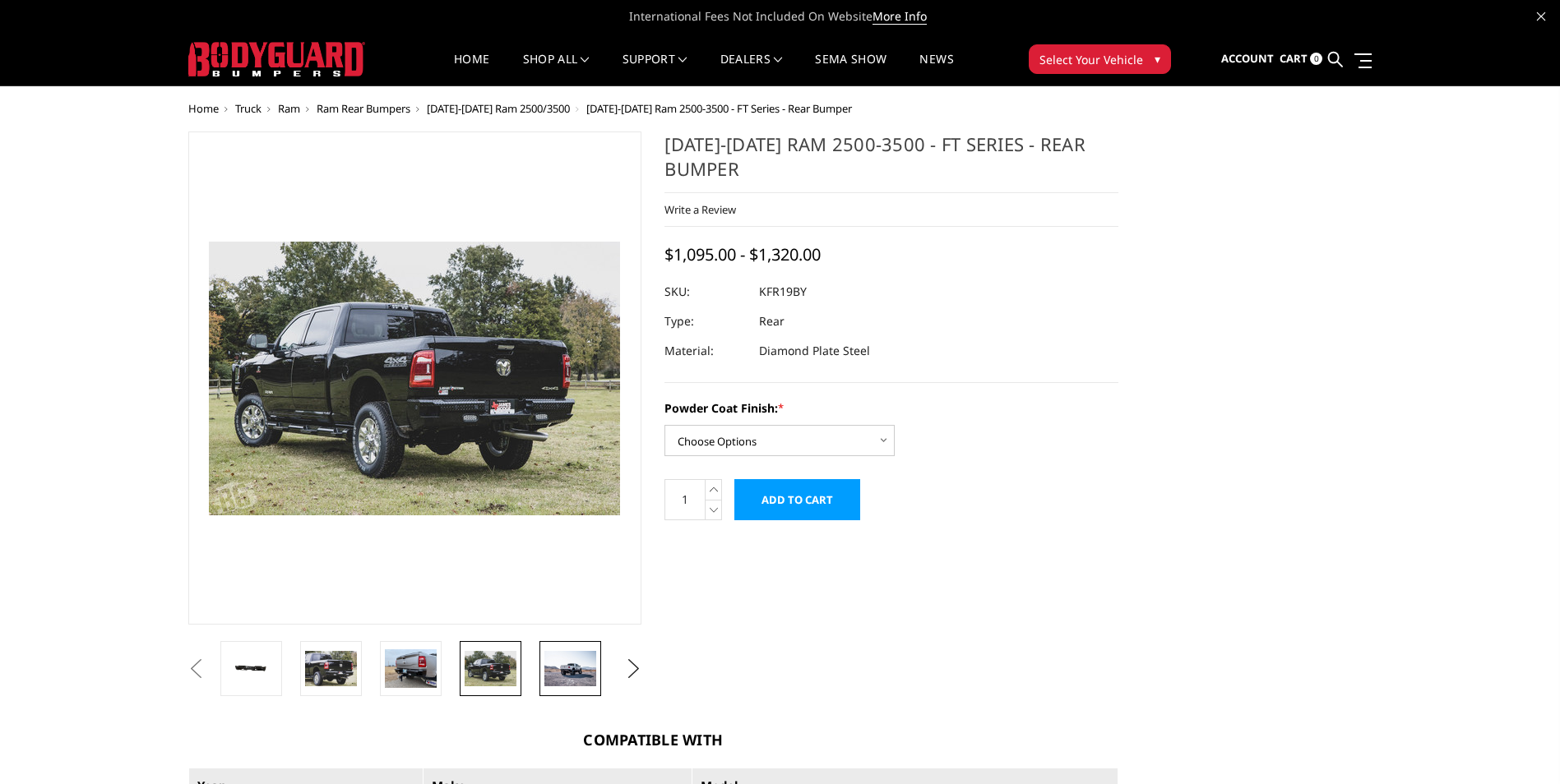
click at [590, 665] on img at bounding box center [571, 668] width 52 height 35
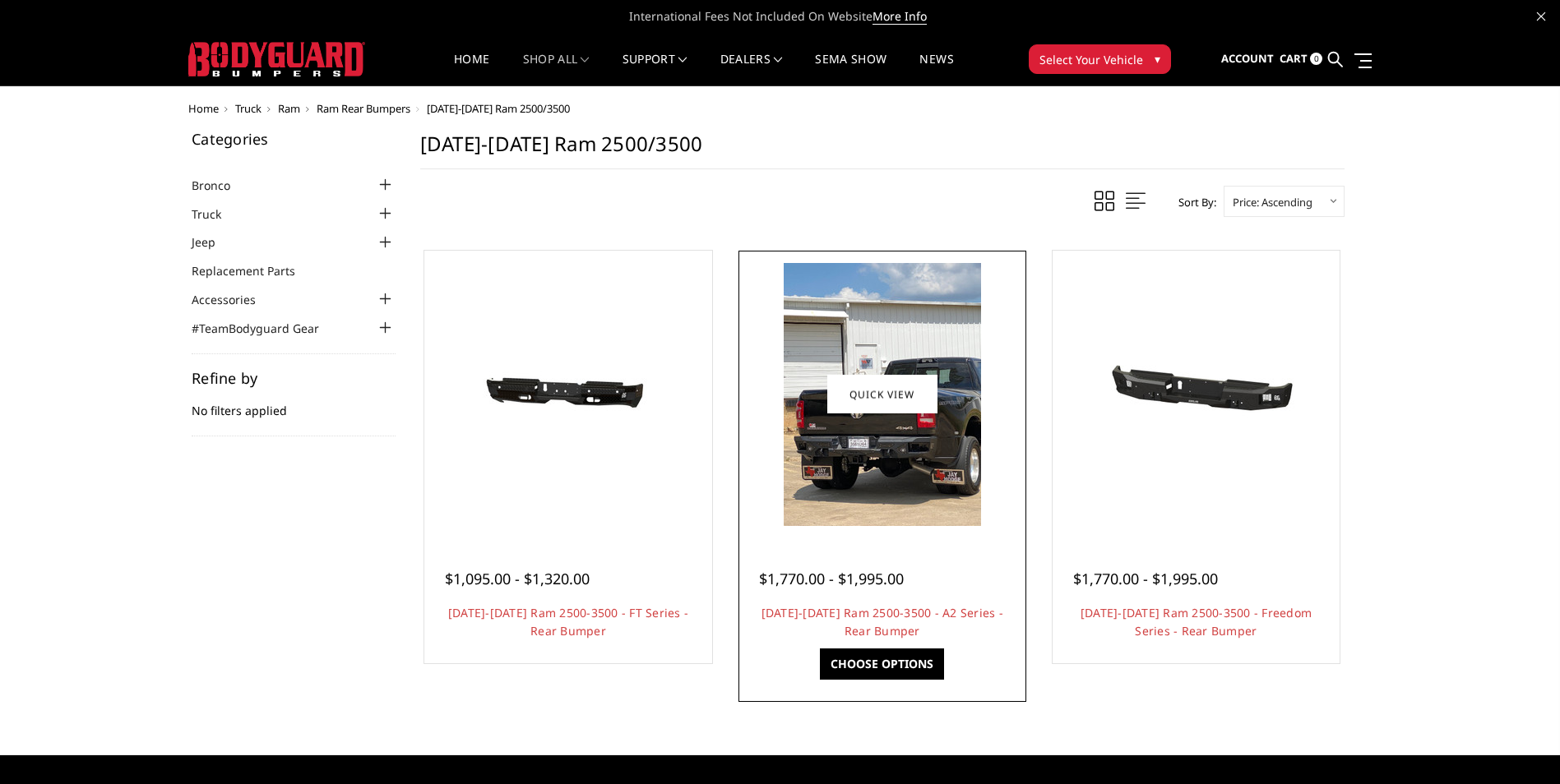
click at [843, 556] on div at bounding box center [882, 559] width 246 height 17
click at [904, 406] on link "Quick view" at bounding box center [882, 394] width 110 height 39
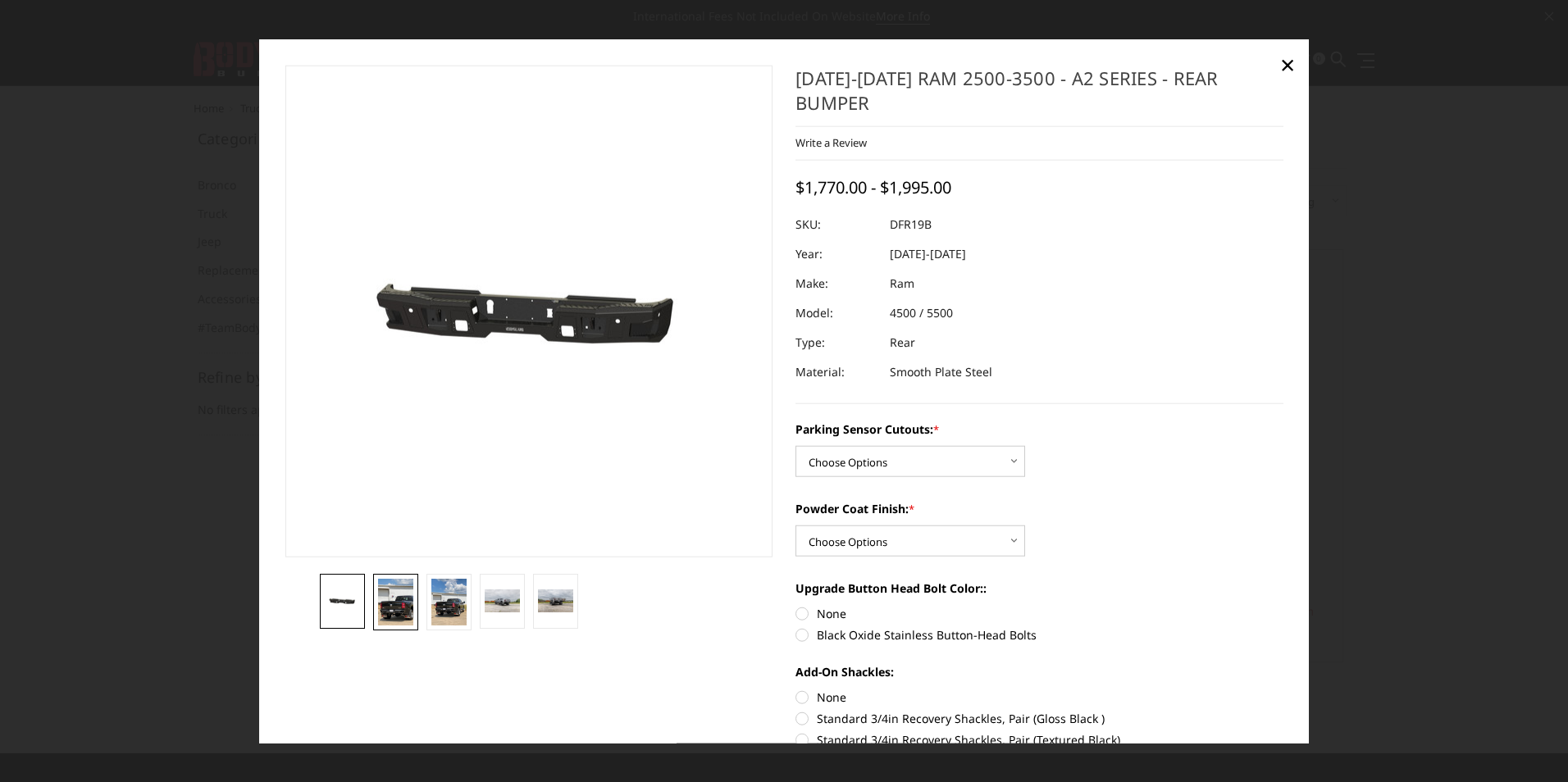
click at [393, 614] on img at bounding box center [395, 601] width 36 height 47
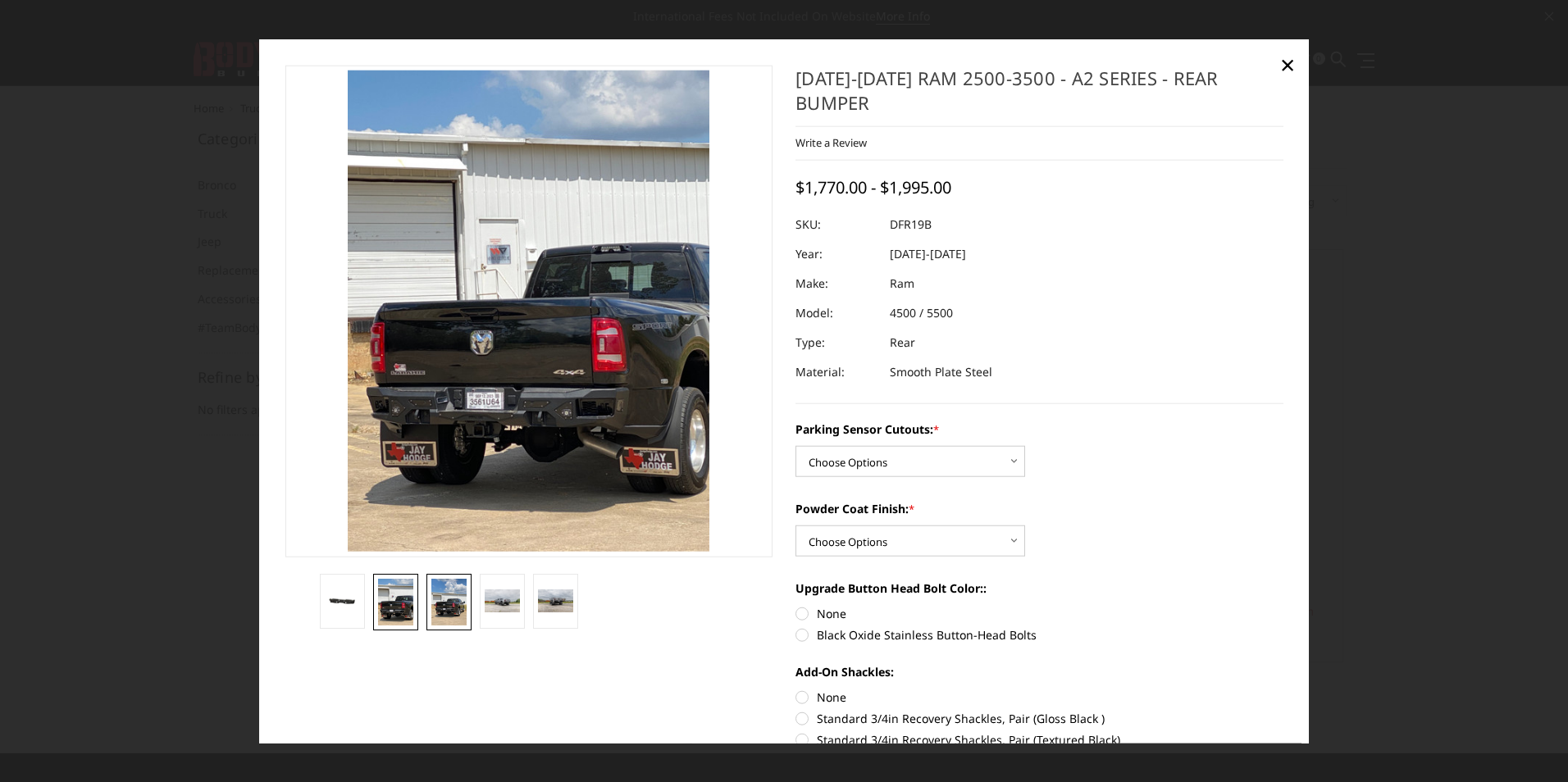
click at [449, 609] on img at bounding box center [449, 601] width 36 height 47
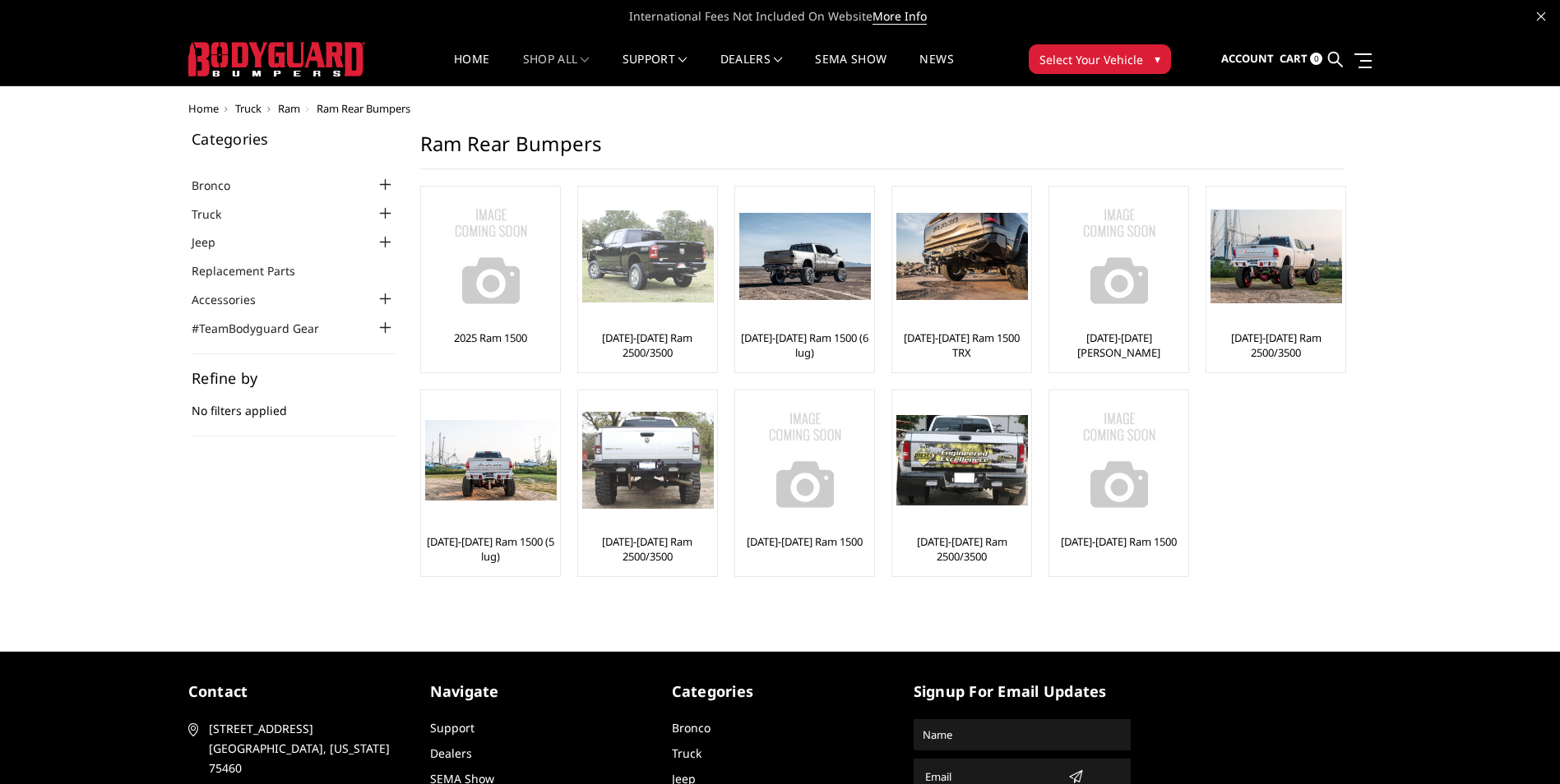
click at [650, 339] on link "[DATE]-[DATE] Ram 2500/3500" at bounding box center [647, 345] width 130 height 30
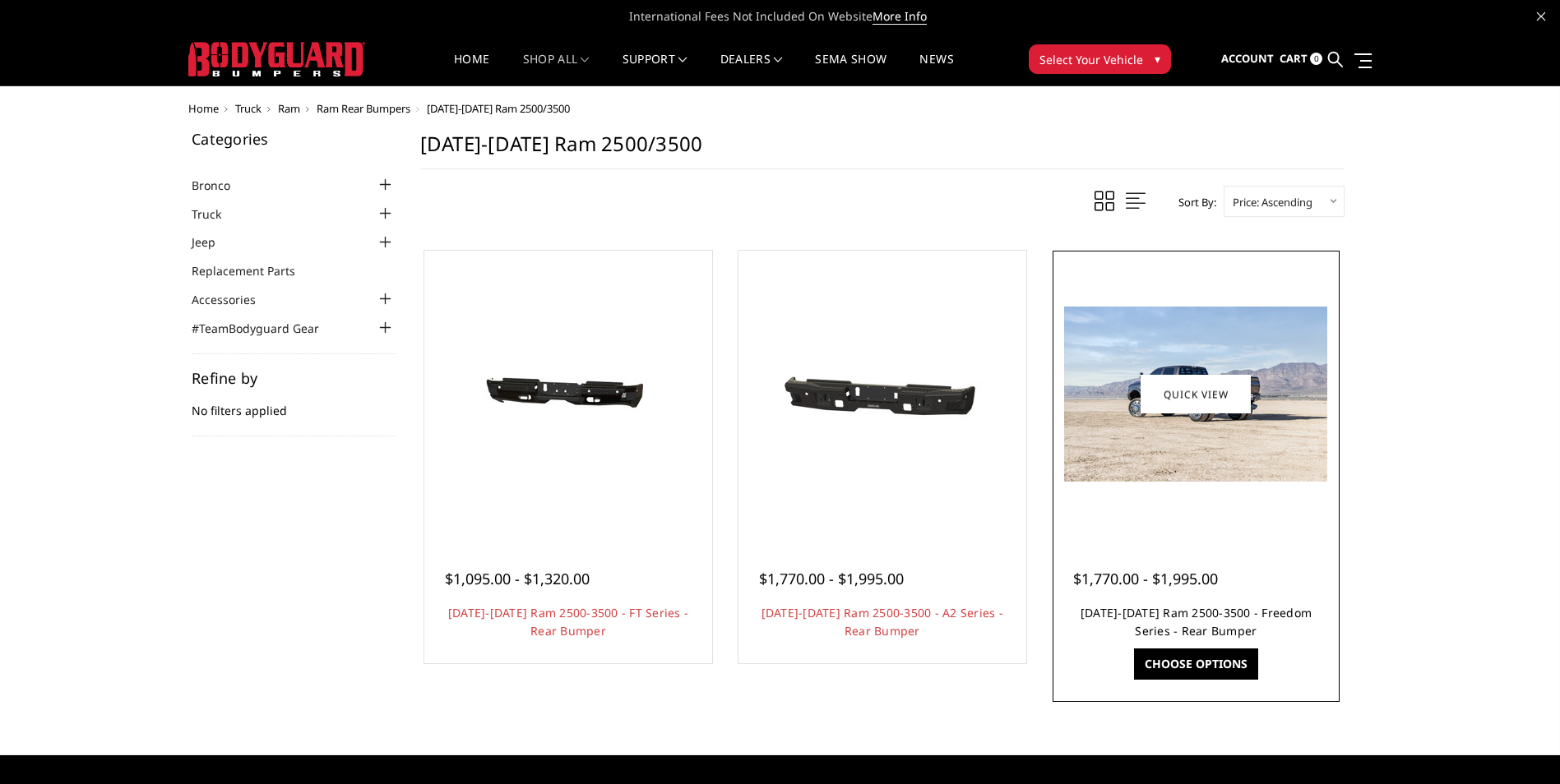
click at [1181, 609] on link "[DATE]-[DATE] Ram 2500-3500 - Freedom Series - Rear Bumper" at bounding box center [1196, 622] width 231 height 34
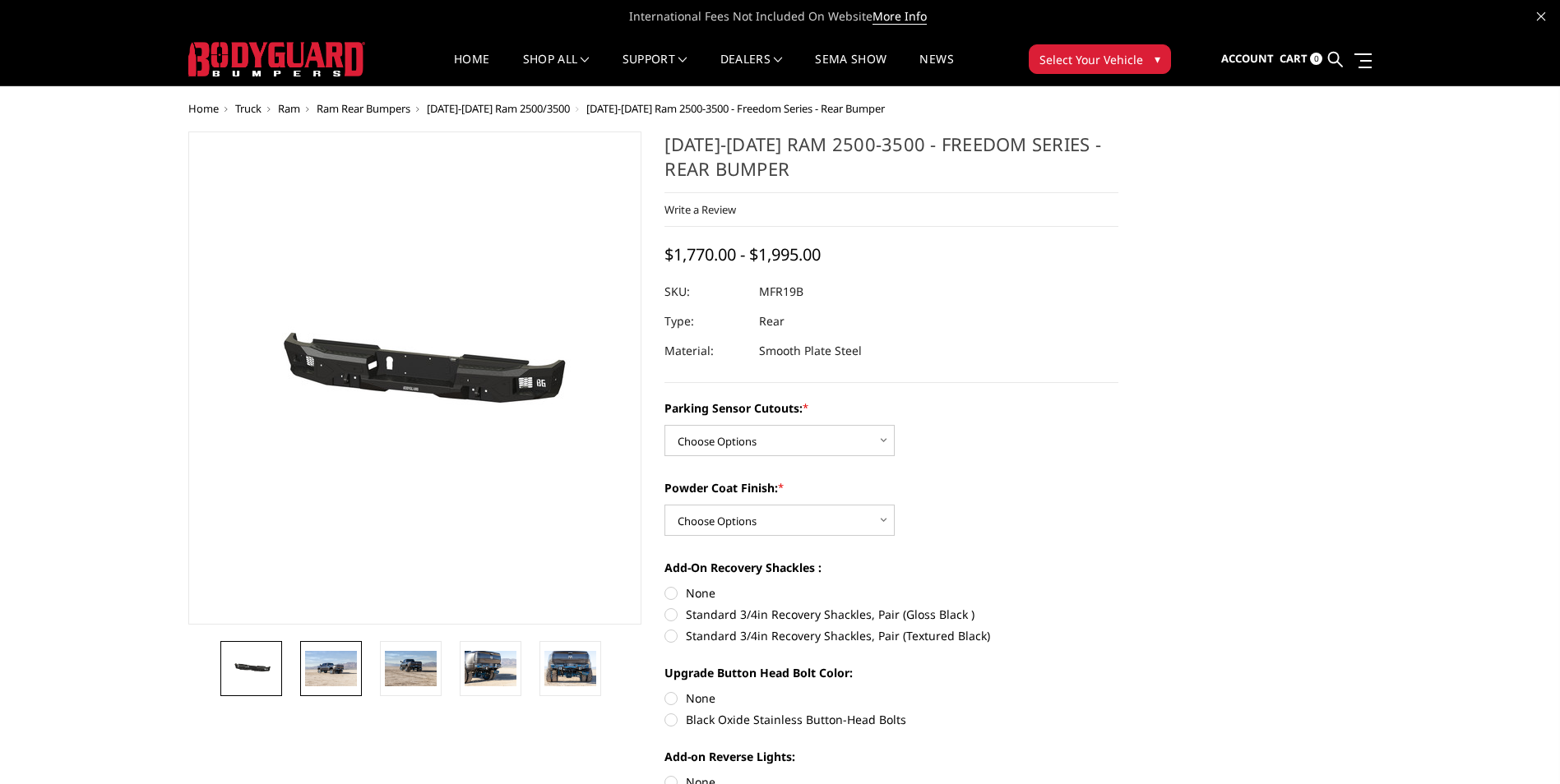
click at [343, 677] on img at bounding box center [331, 668] width 52 height 35
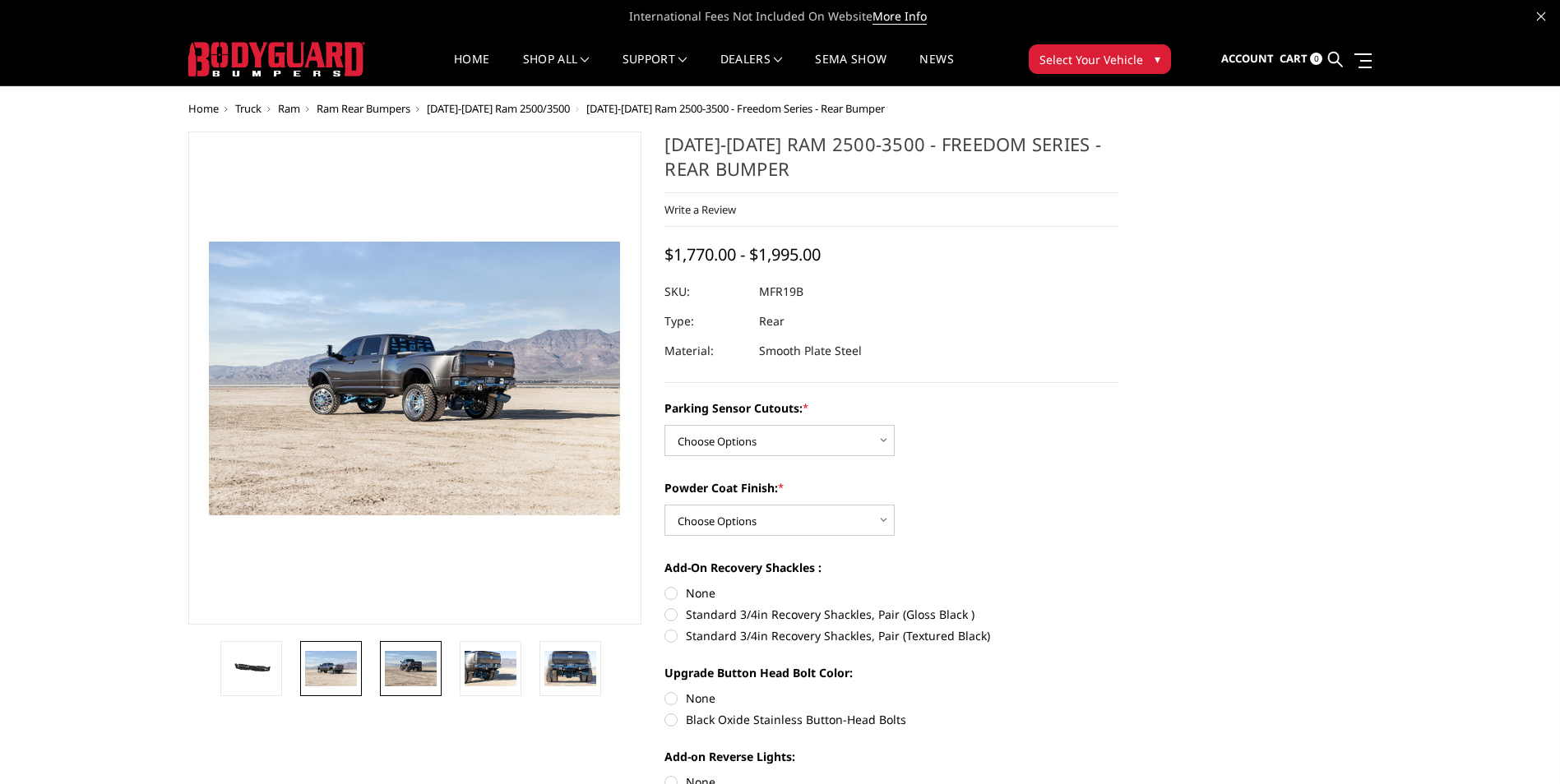
click at [404, 676] on img at bounding box center [411, 668] width 52 height 35
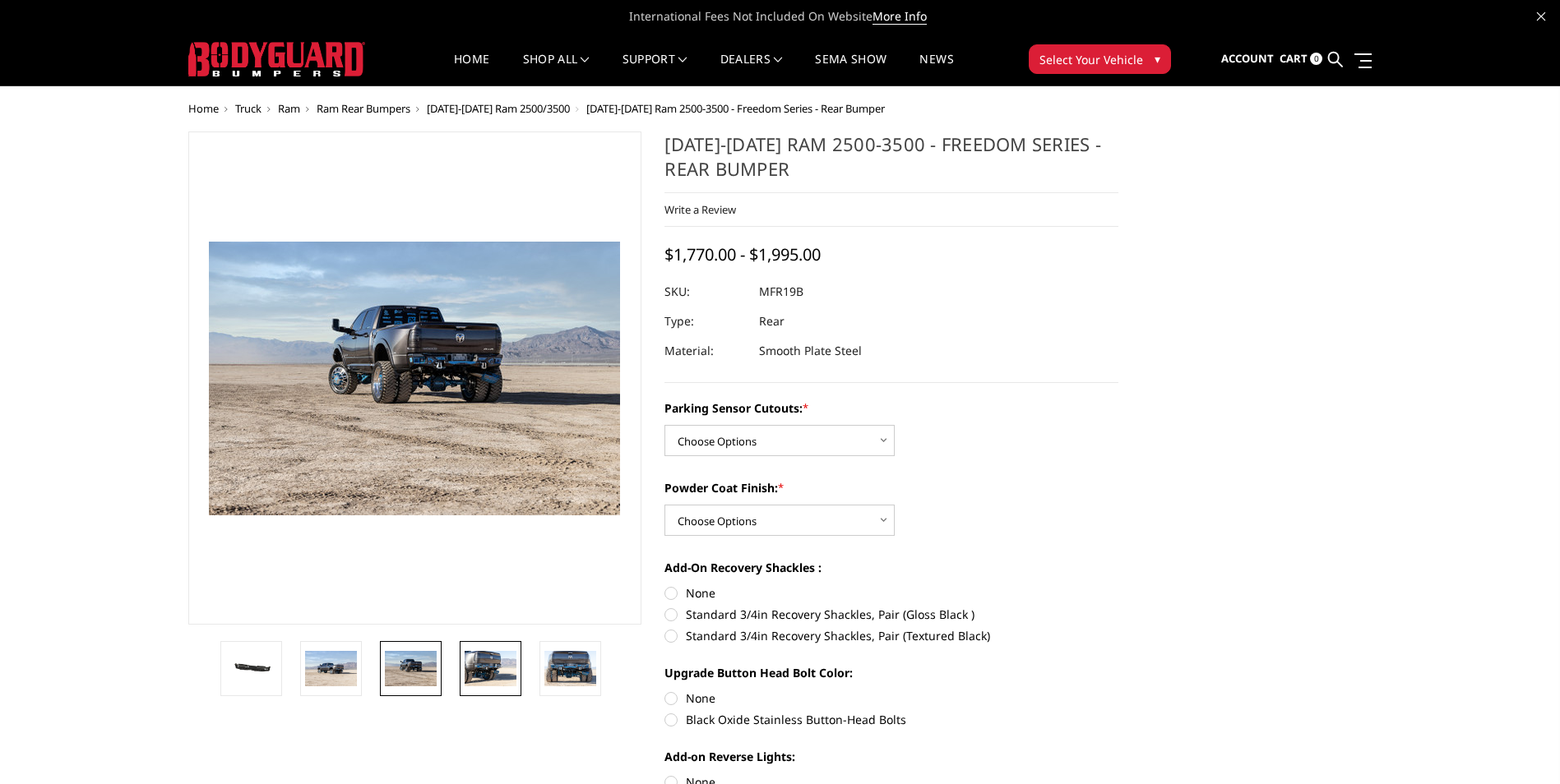
click at [480, 670] on img at bounding box center [491, 668] width 52 height 35
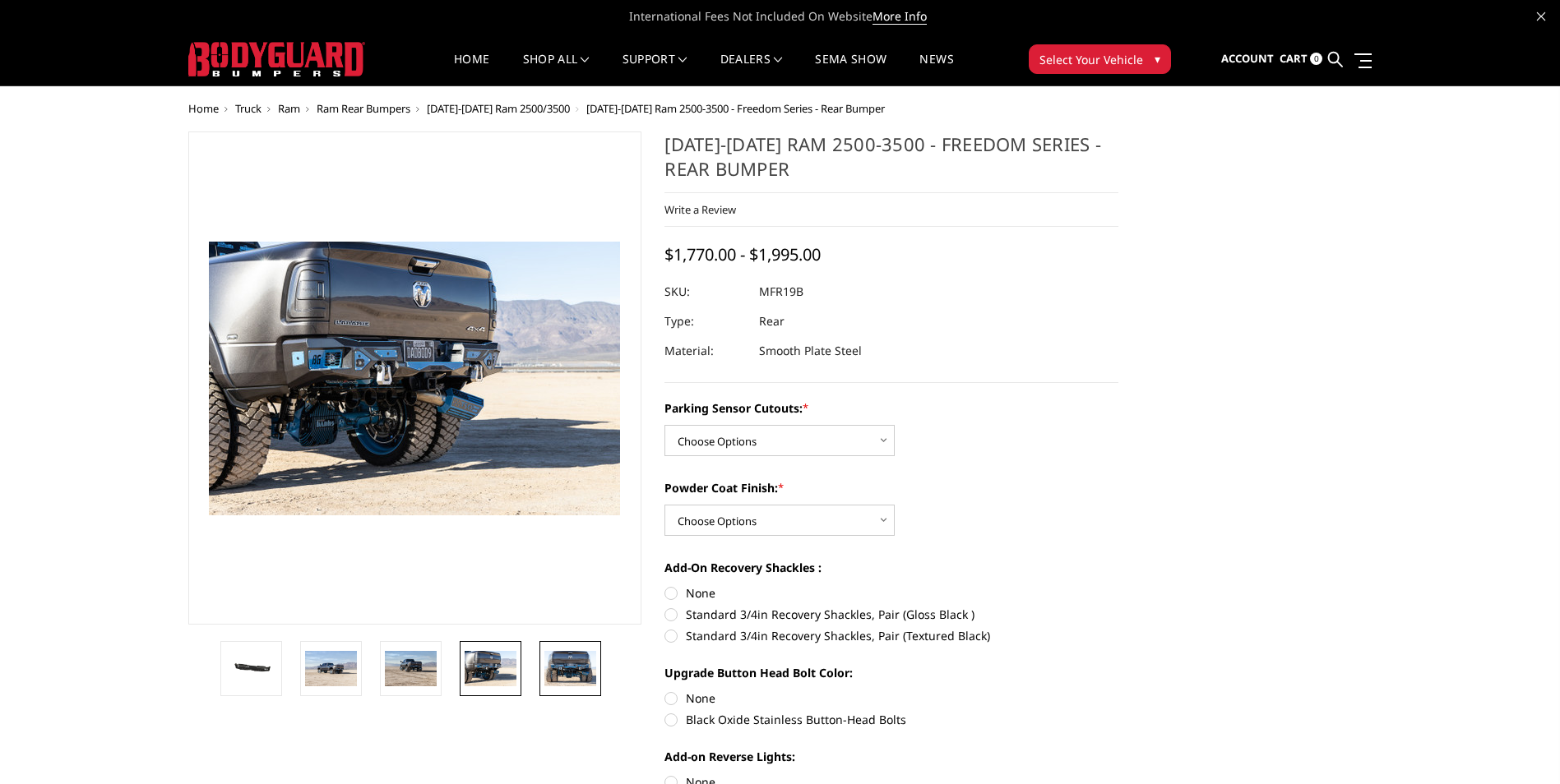
click at [561, 677] on img at bounding box center [571, 668] width 52 height 35
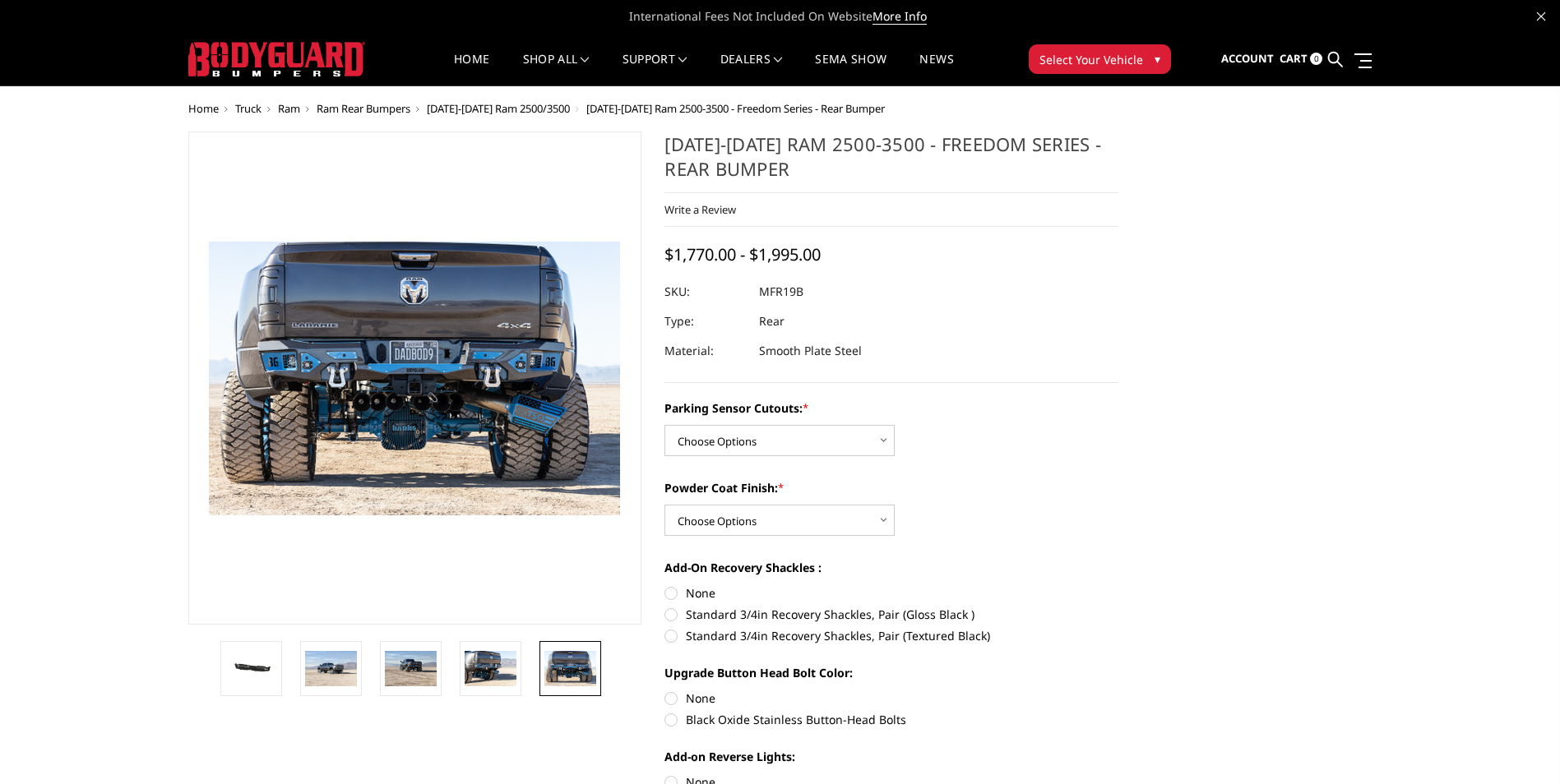
click at [414, 350] on img at bounding box center [416, 391] width 1053 height 702
